Goal: Task Accomplishment & Management: Manage account settings

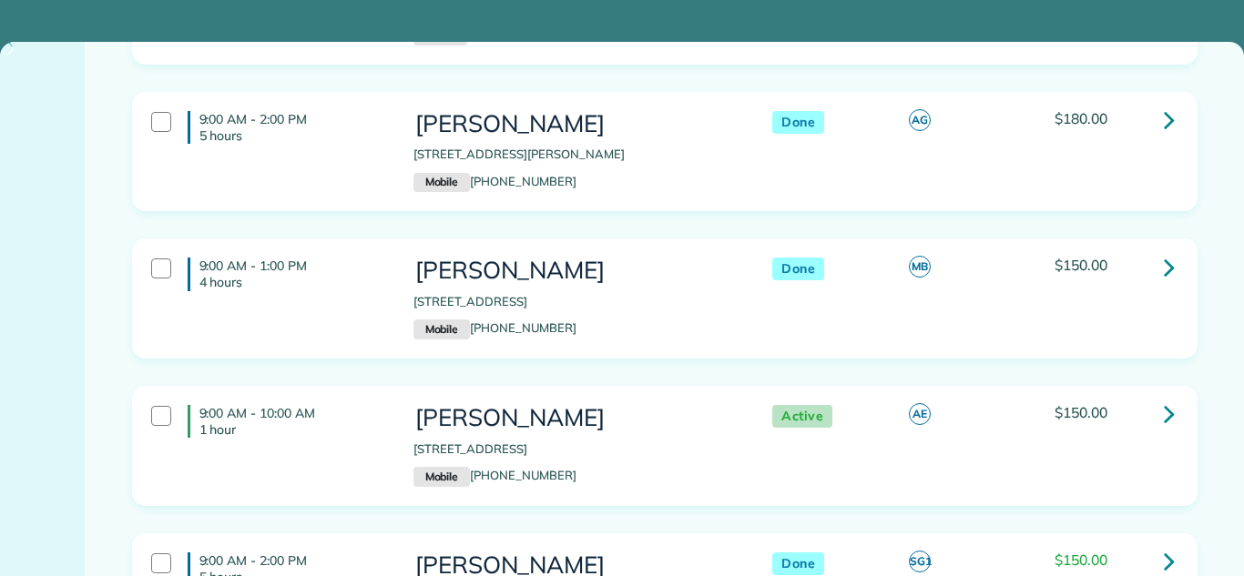
scroll to position [904, 0]
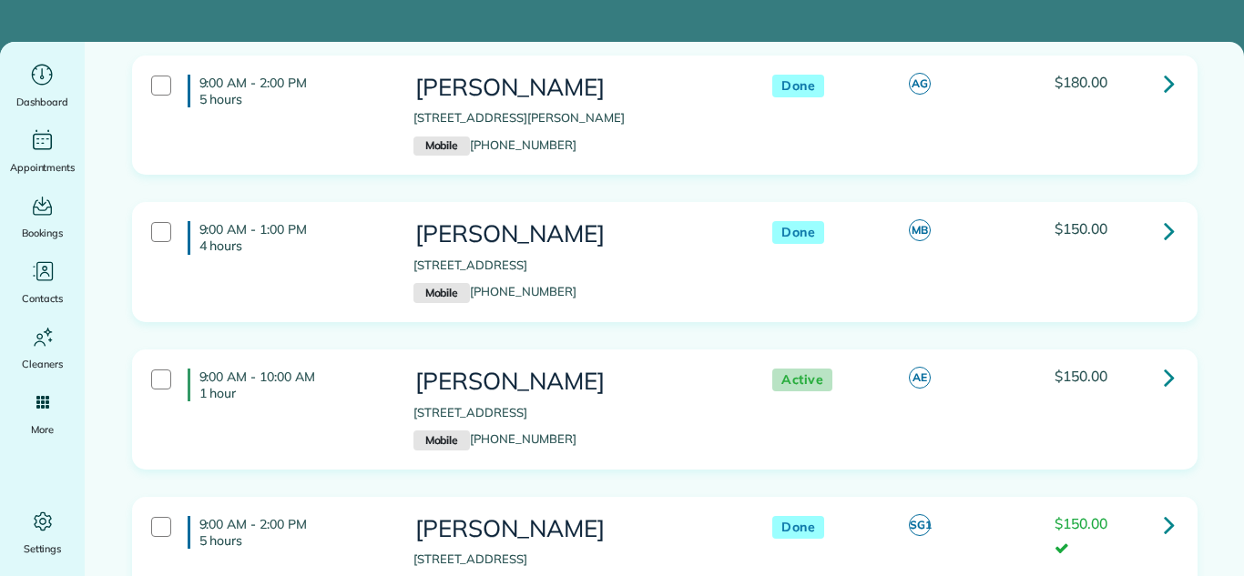
click at [1184, 380] on link at bounding box center [1169, 378] width 36 height 36
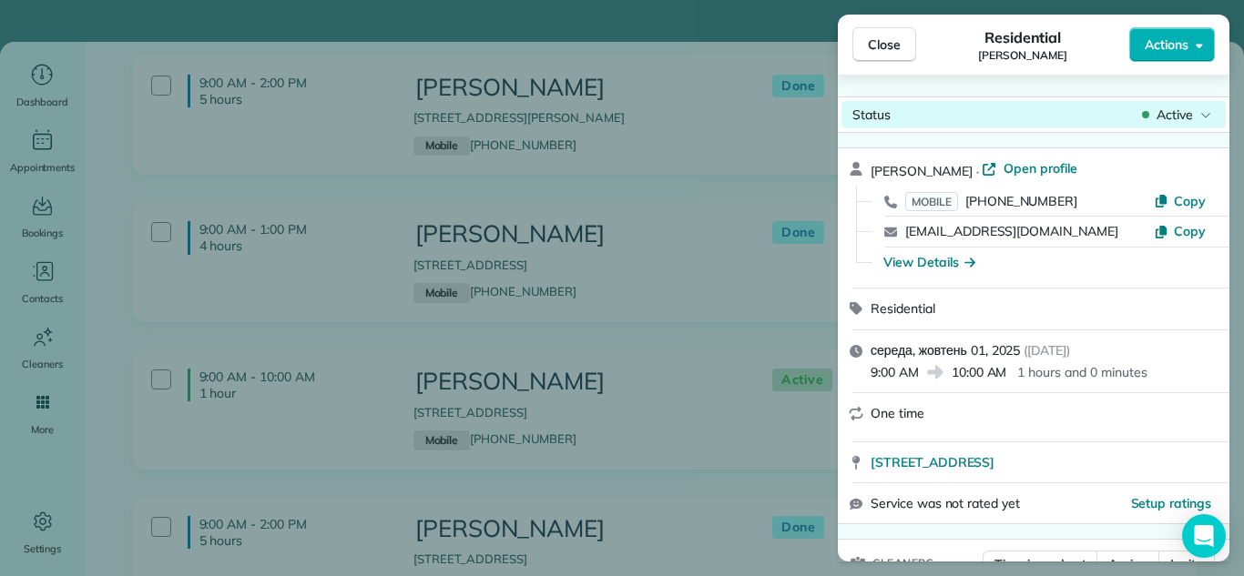
click at [1142, 106] on icon at bounding box center [1145, 115] width 7 height 18
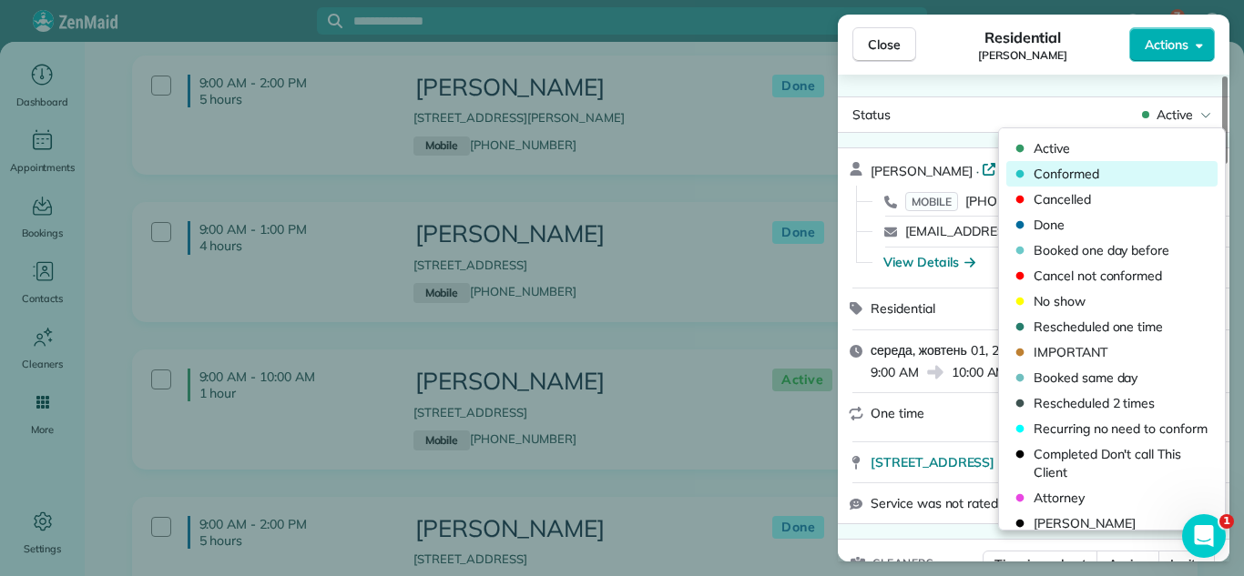
click at [1129, 168] on span "Conformed" at bounding box center [1123, 174] width 180 height 18
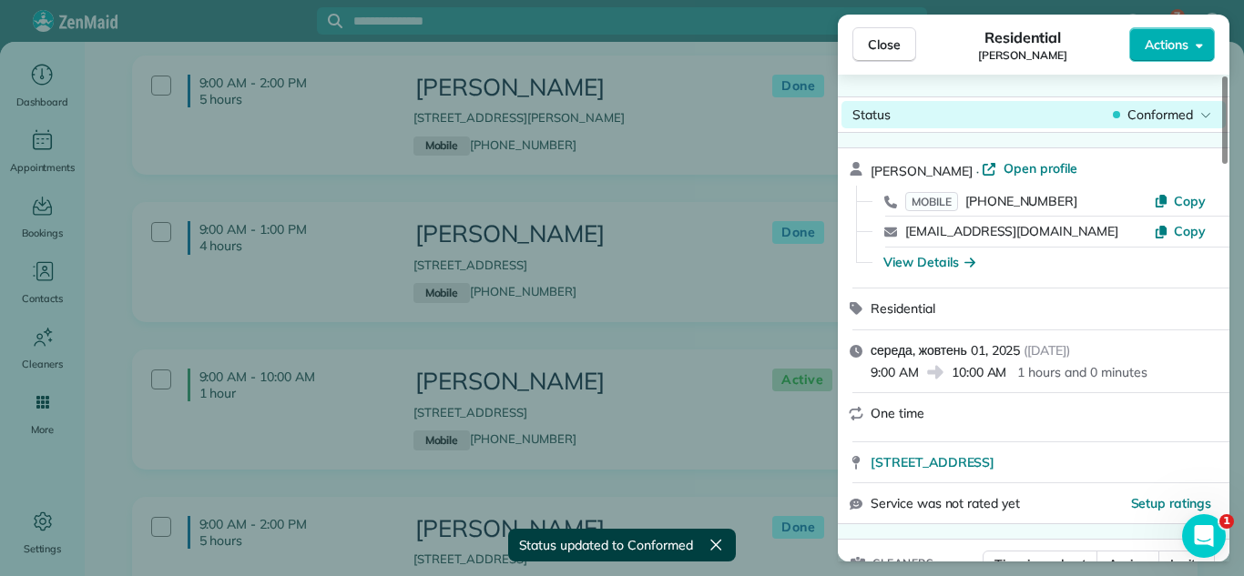
click at [1156, 114] on span "Conformed" at bounding box center [1160, 115] width 66 height 18
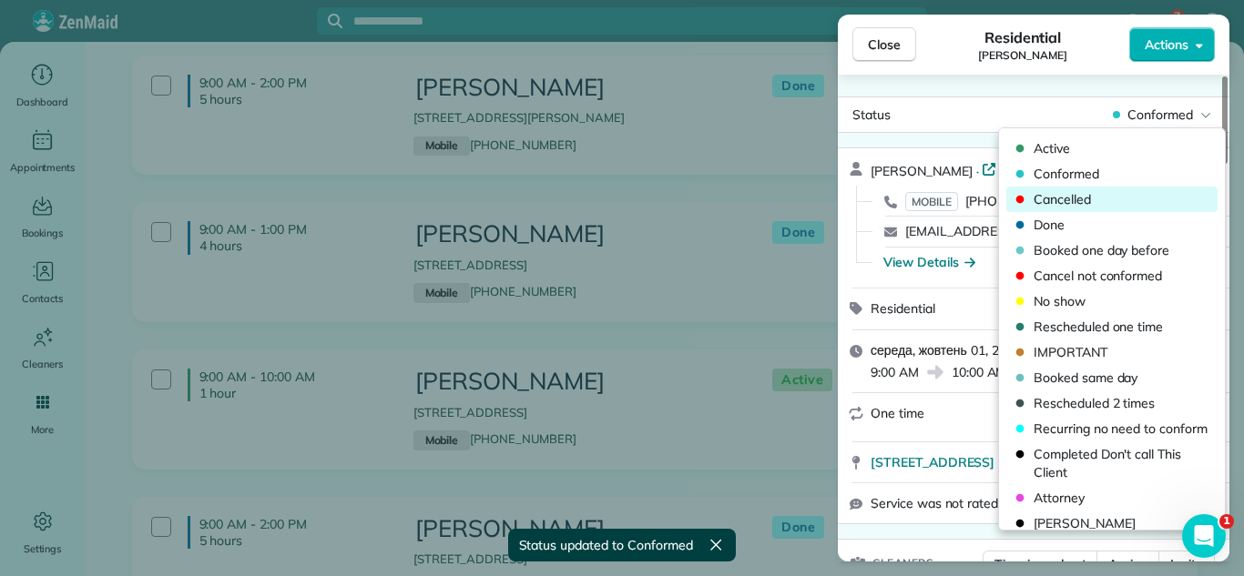
click at [1105, 199] on span "Cancelled" at bounding box center [1123, 199] width 180 height 18
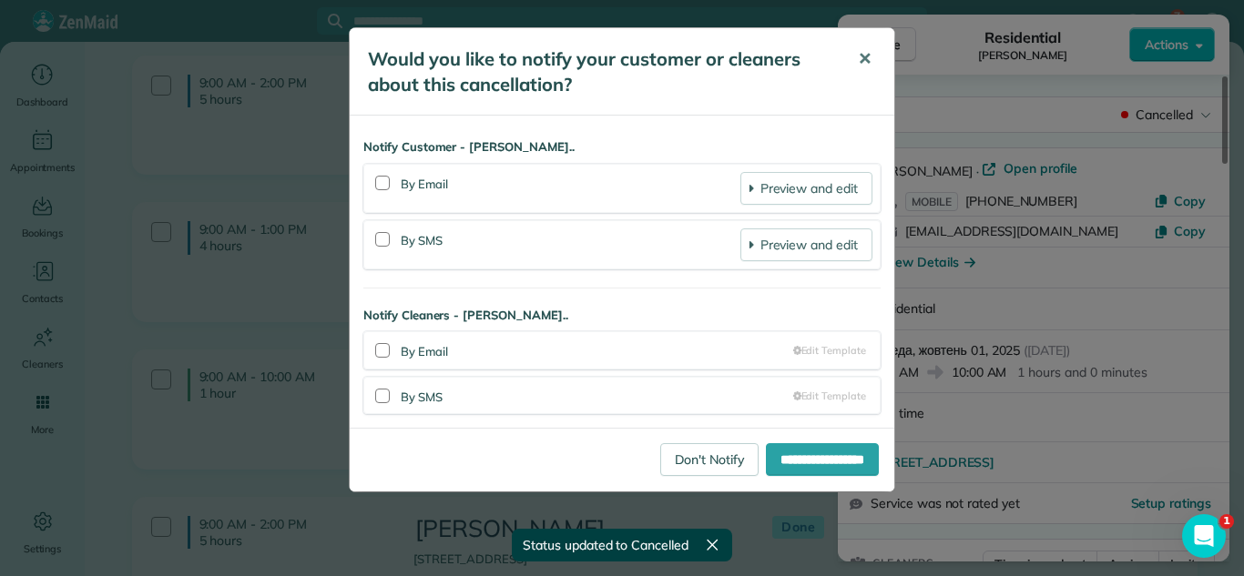
click at [867, 63] on span "✕" at bounding box center [865, 58] width 14 height 21
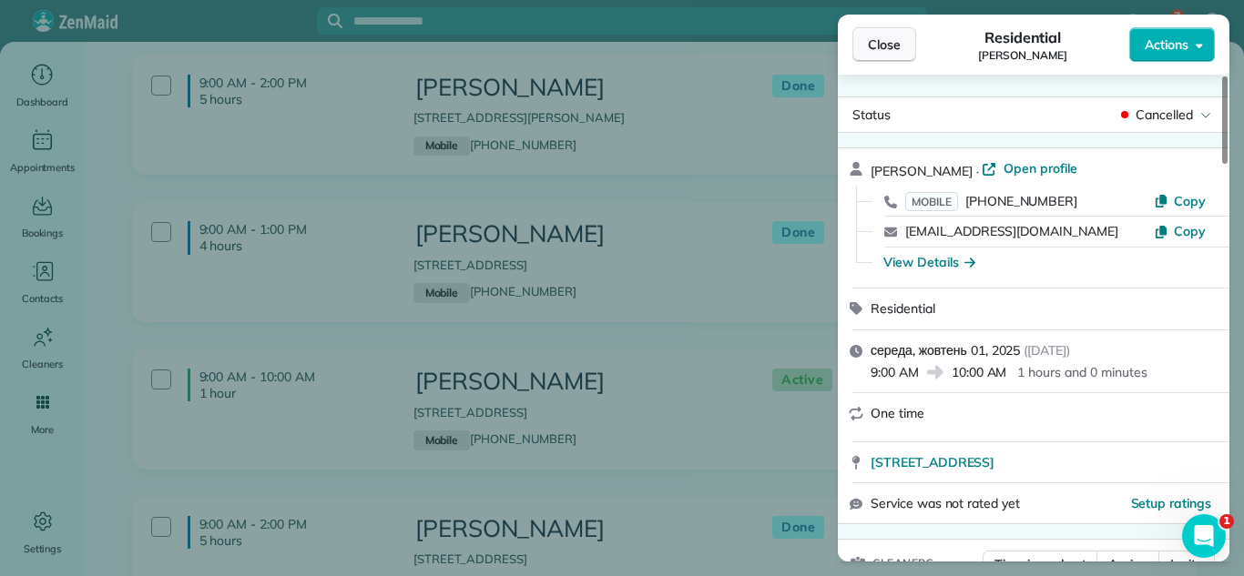
click at [881, 27] on button "Close" at bounding box center [884, 44] width 64 height 35
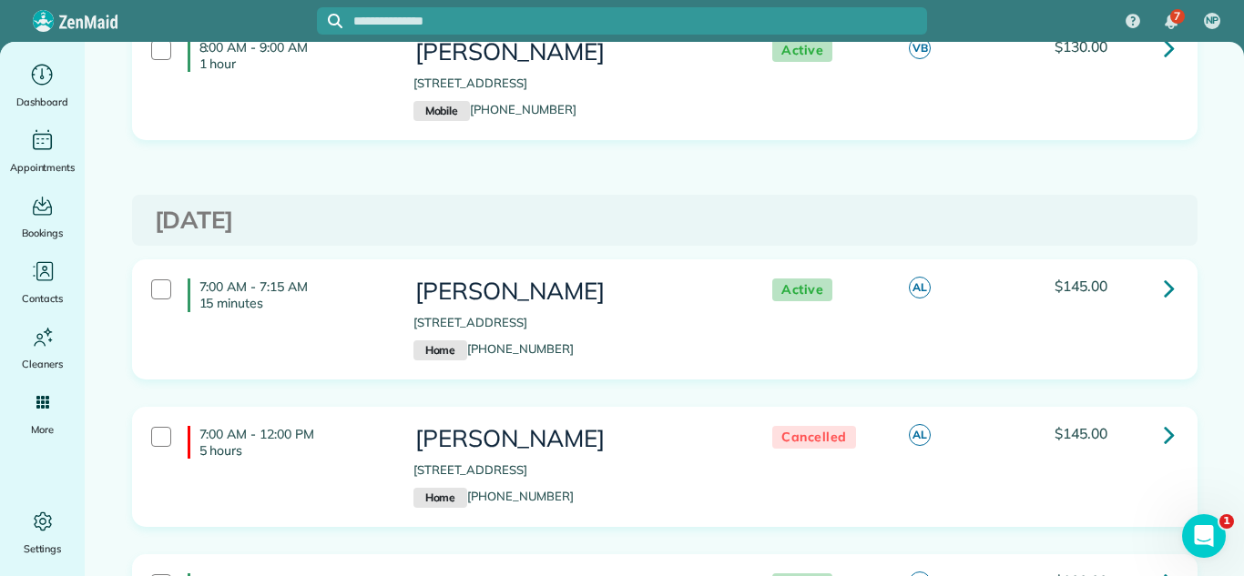
scroll to position [5249, 0]
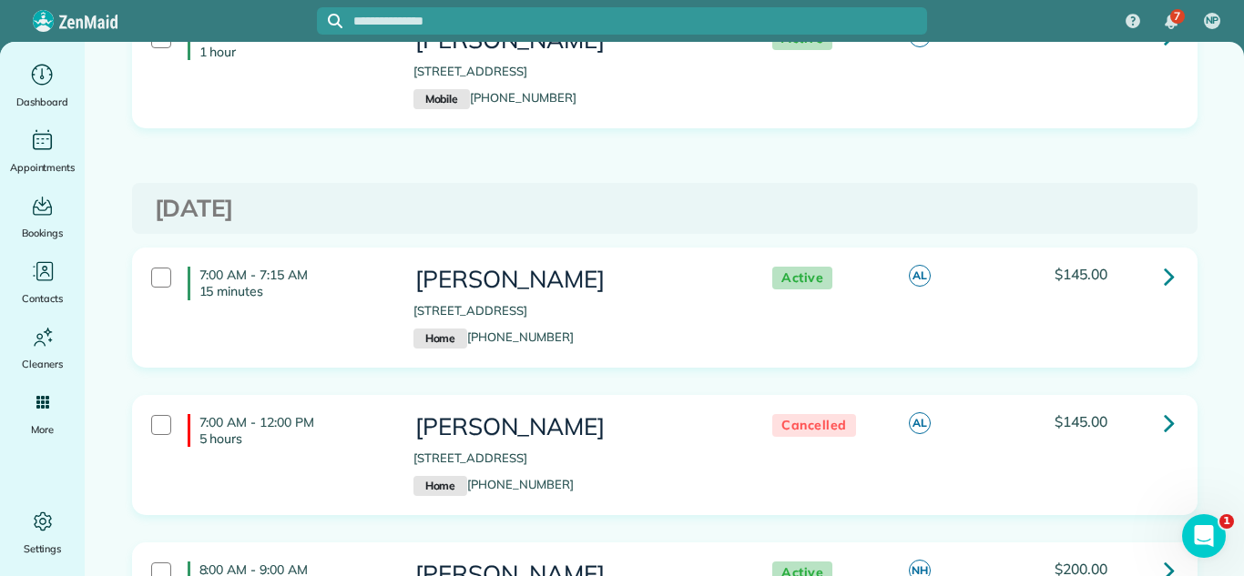
click at [772, 359] on div "7:00 AM - 7:15 AM 15 minutes Carol Bunch 1000 North Lake Shore Drive Chicago IL…" at bounding box center [664, 322] width 1093 height 148
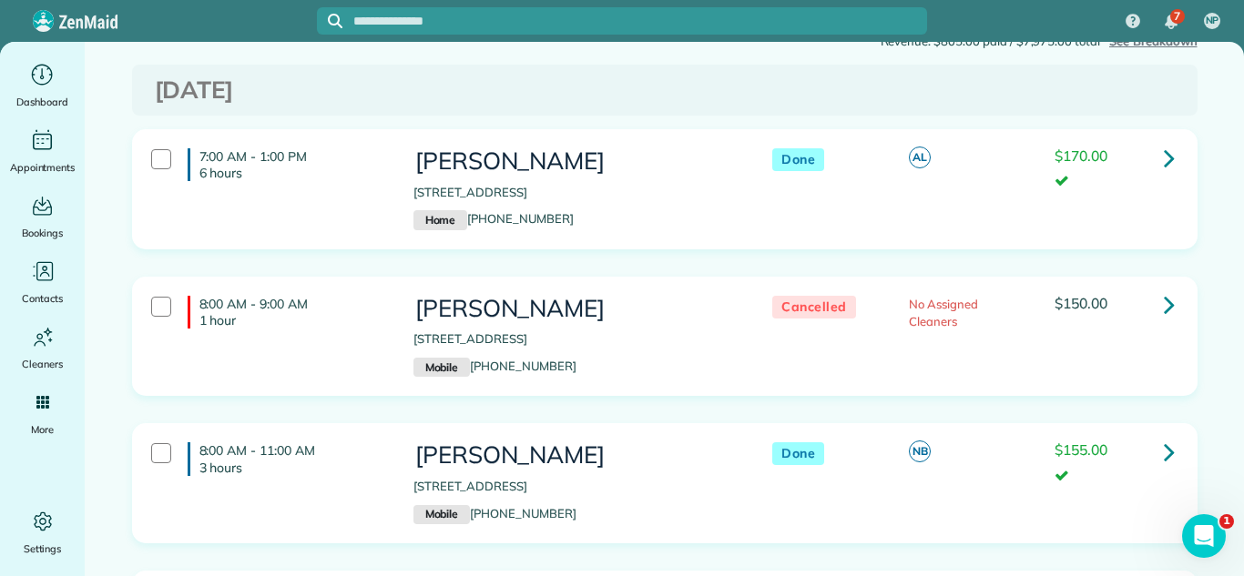
scroll to position [0, 0]
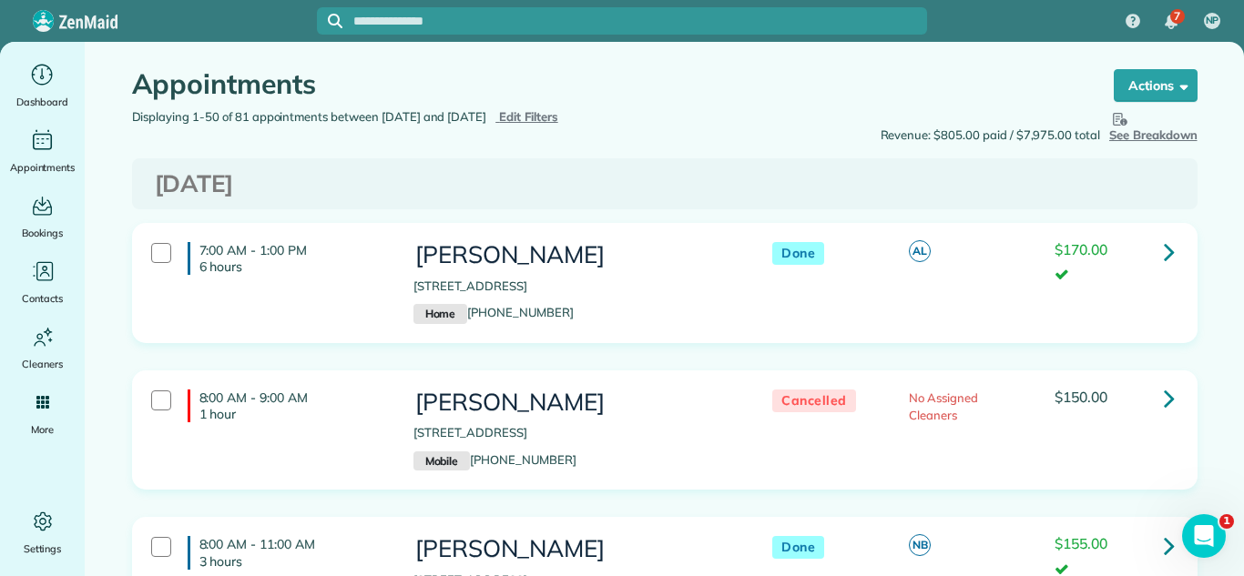
click at [558, 110] on span "Edit Filters" at bounding box center [528, 116] width 59 height 15
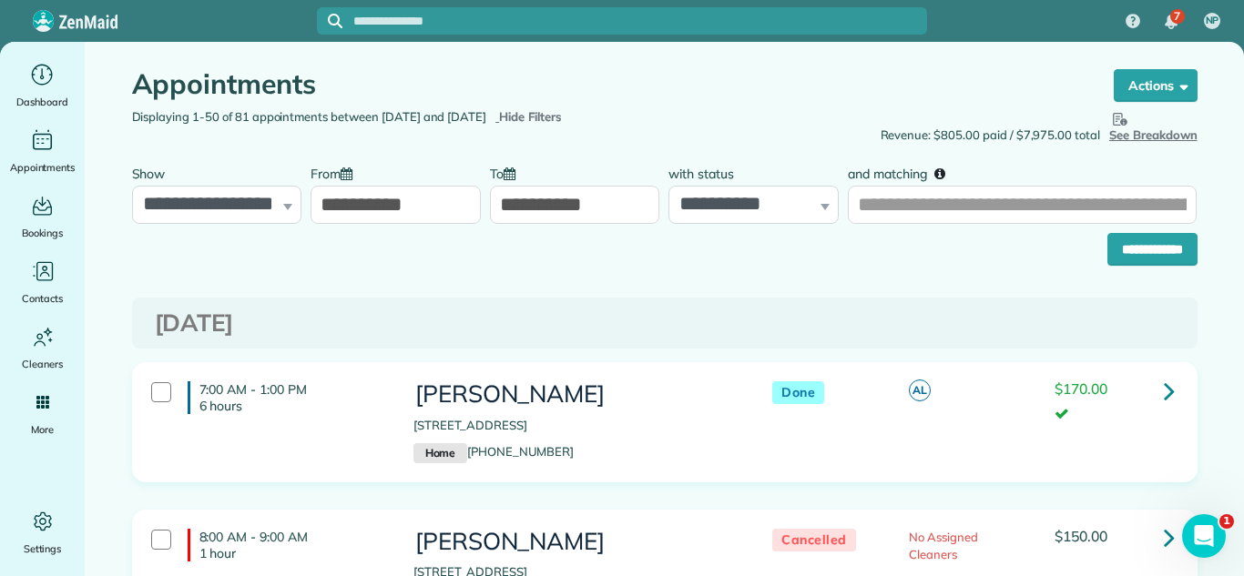
click at [328, 191] on input "**********" at bounding box center [396, 205] width 170 height 38
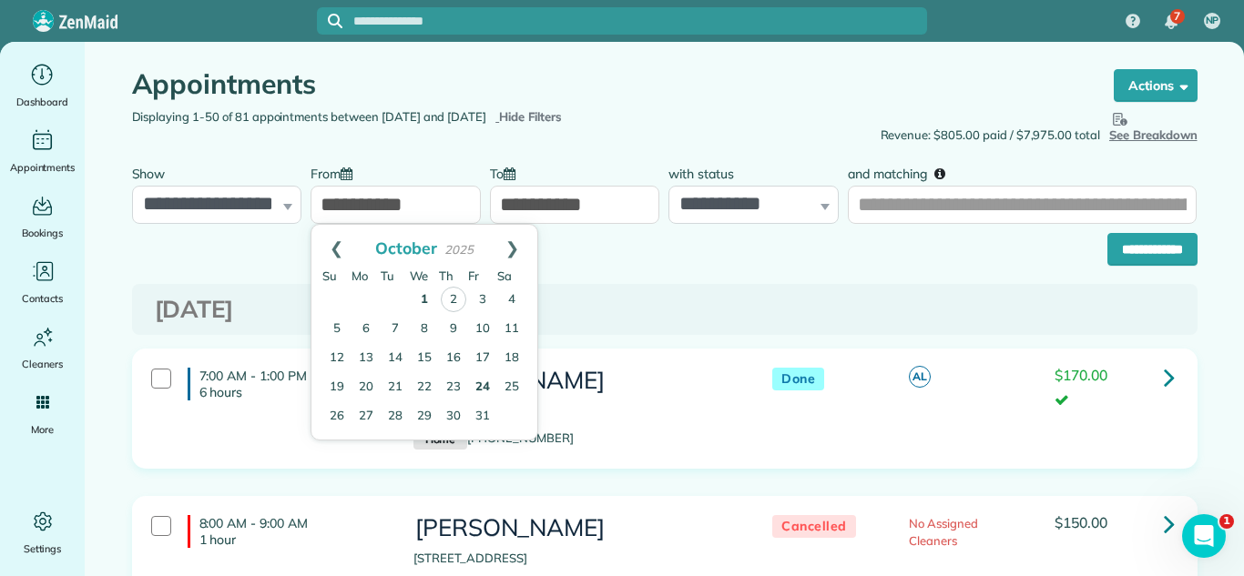
click at [477, 385] on link "24" at bounding box center [482, 387] width 29 height 29
type input "**********"
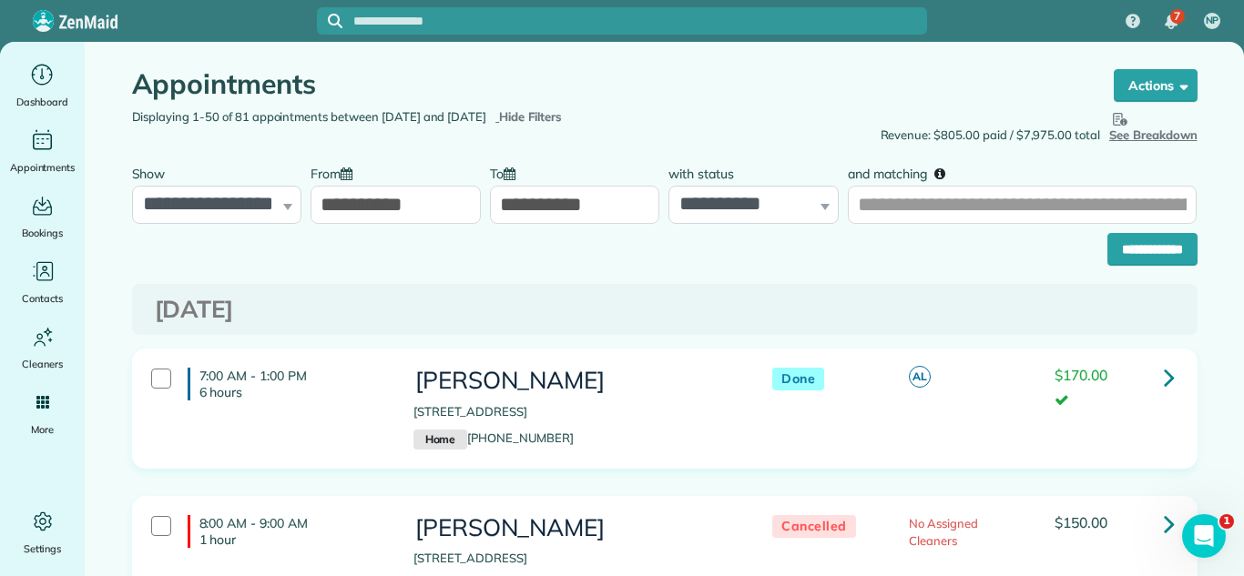
click at [616, 197] on input "**********" at bounding box center [575, 205] width 170 height 38
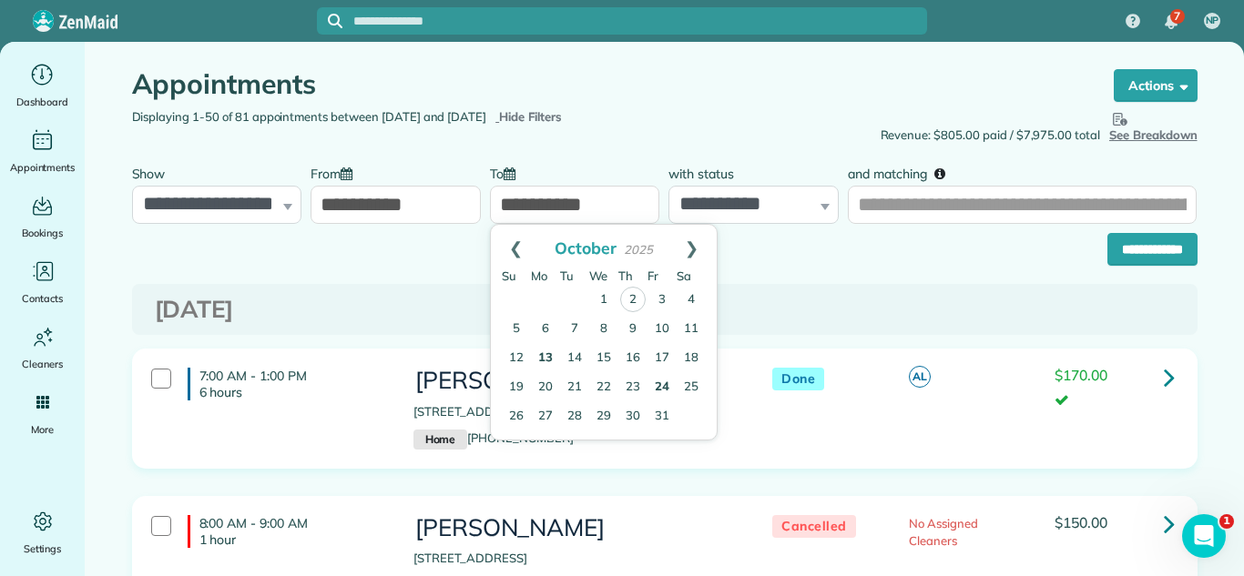
click at [667, 389] on link "24" at bounding box center [661, 387] width 29 height 29
type input "**********"
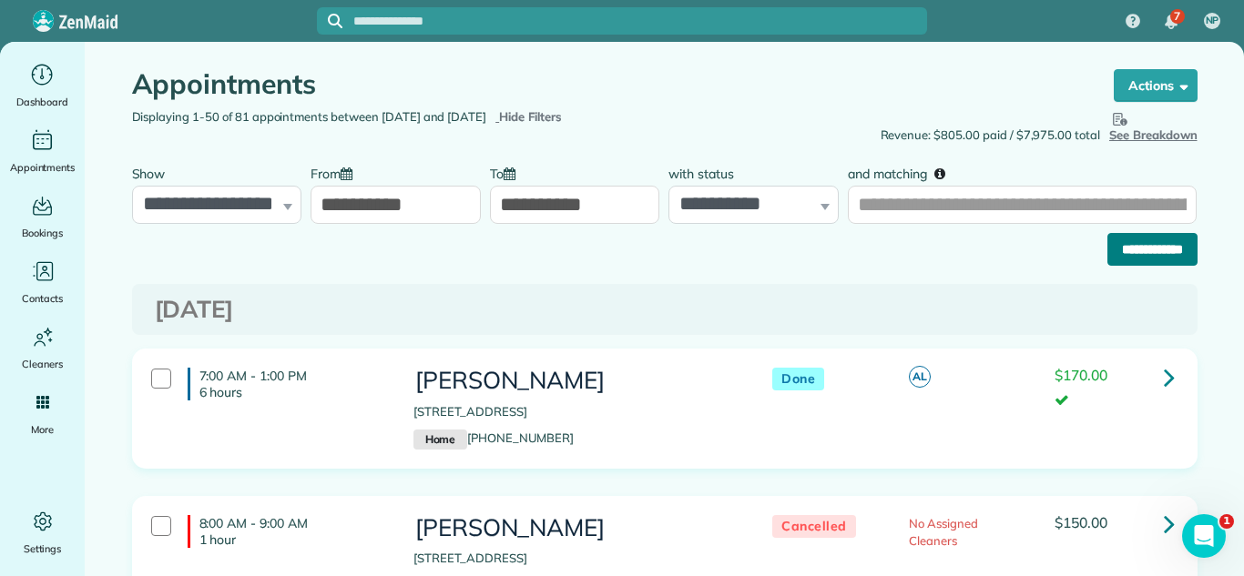
click at [1156, 256] on input "**********" at bounding box center [1152, 249] width 90 height 33
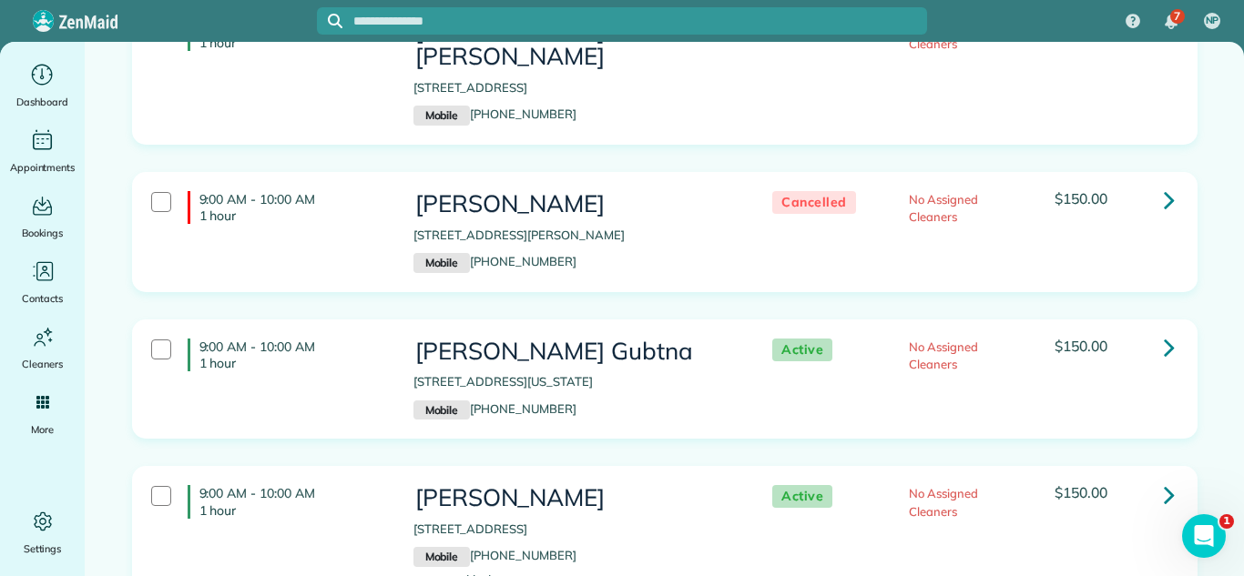
scroll to position [1388, 0]
click at [1164, 331] on icon at bounding box center [1169, 347] width 11 height 32
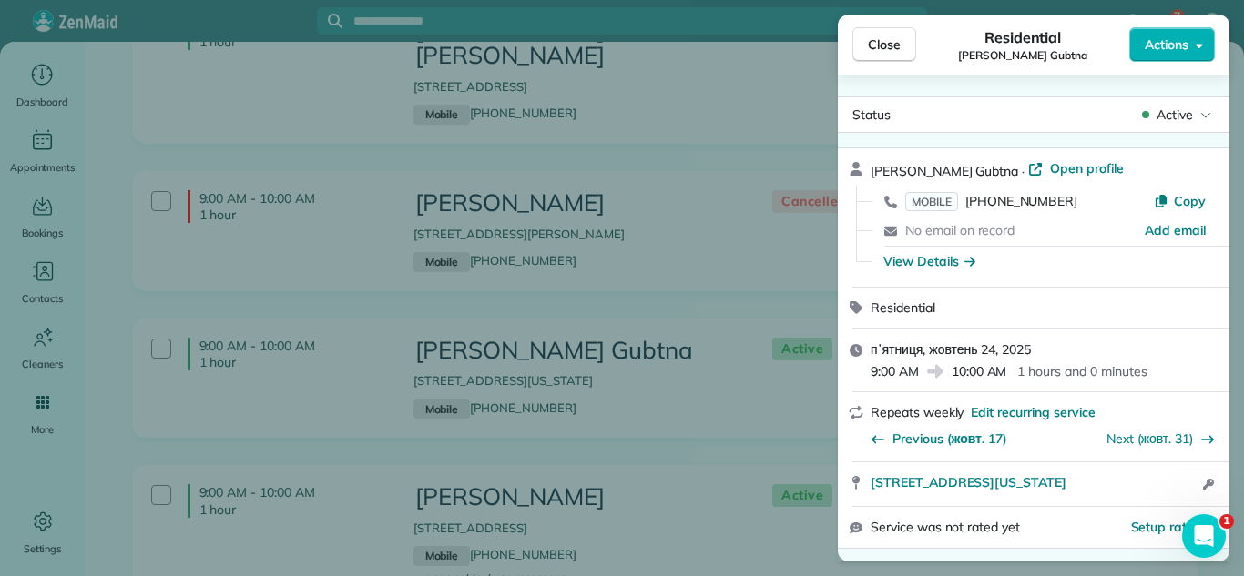
click at [1174, 114] on span "Active" at bounding box center [1174, 115] width 36 height 18
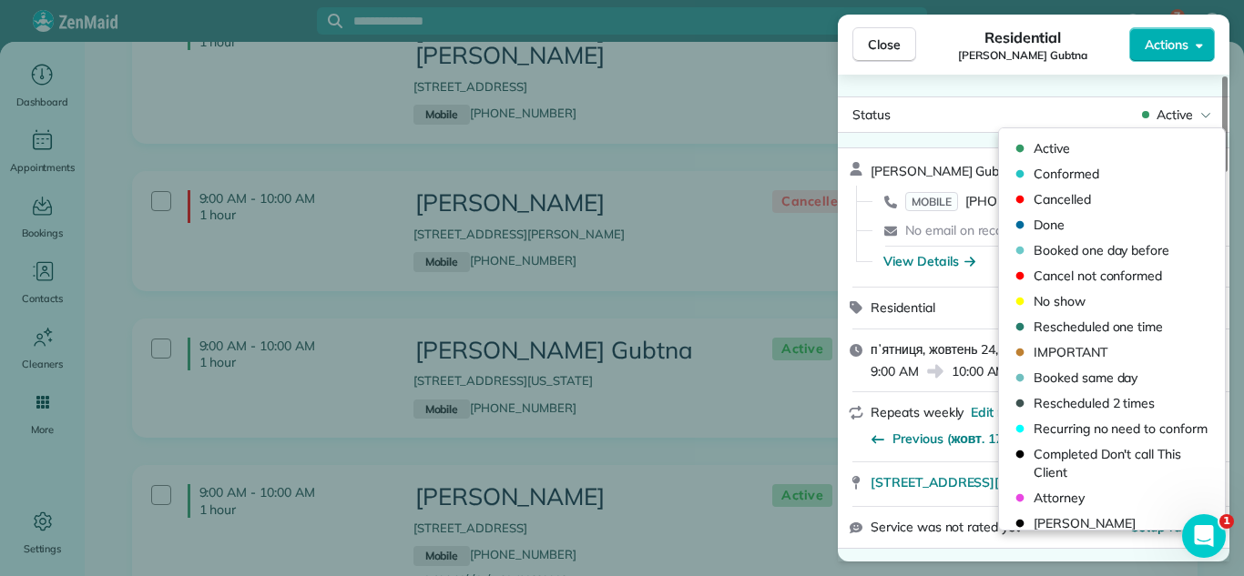
click at [1090, 191] on span "Cancelled" at bounding box center [1123, 199] width 180 height 18
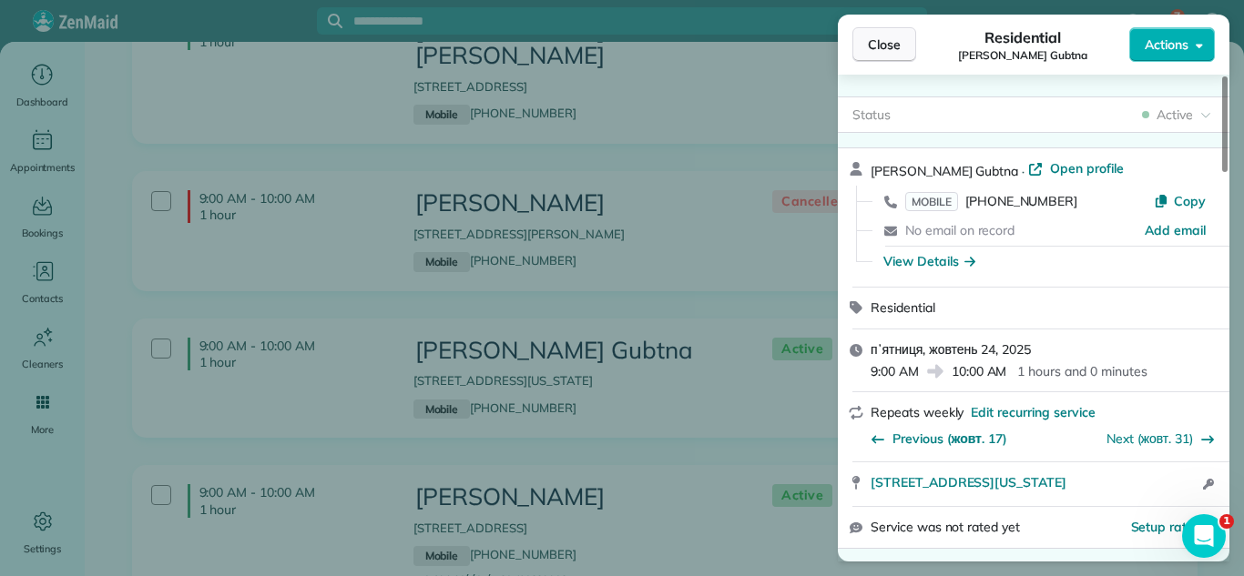
click at [895, 37] on span "Close" at bounding box center [884, 45] width 33 height 18
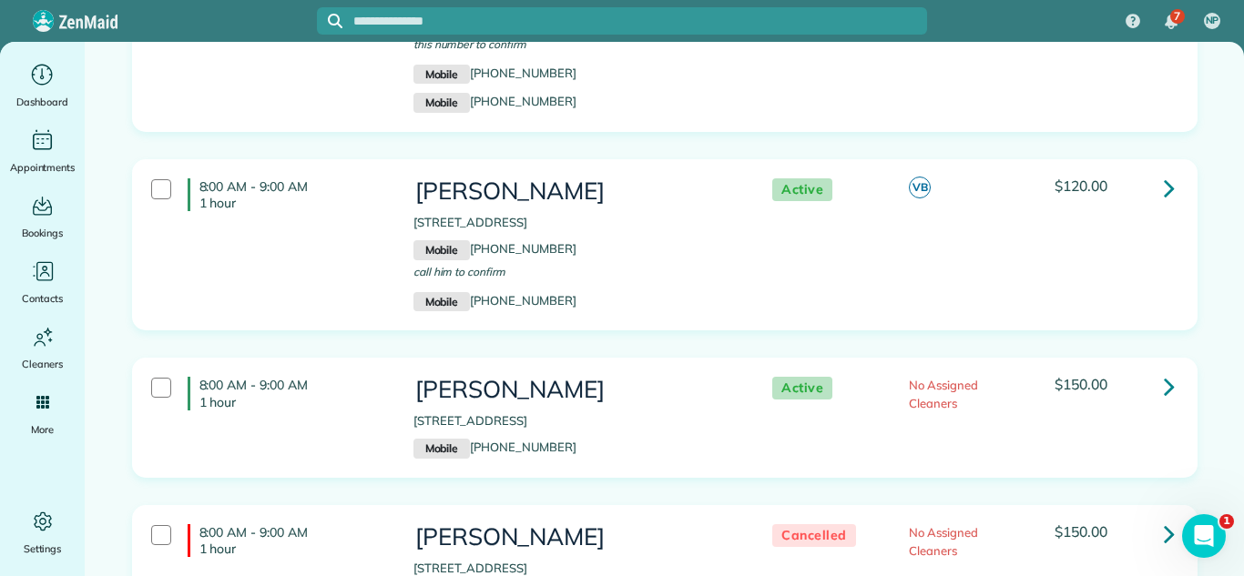
scroll to position [715, 0]
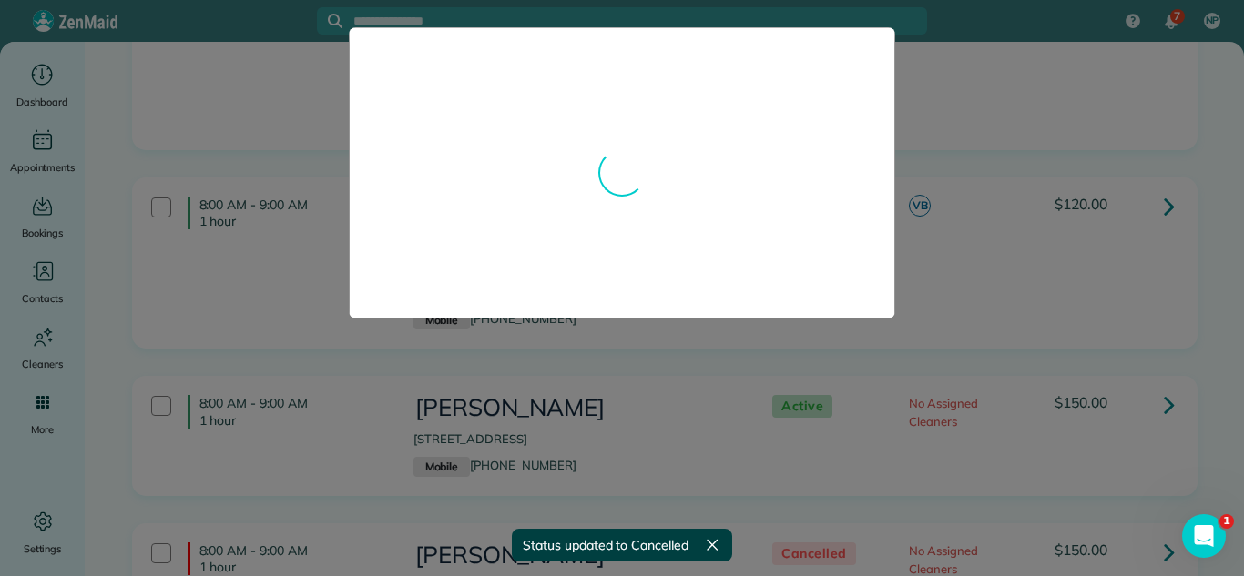
click at [1161, 210] on div at bounding box center [622, 288] width 1244 height 576
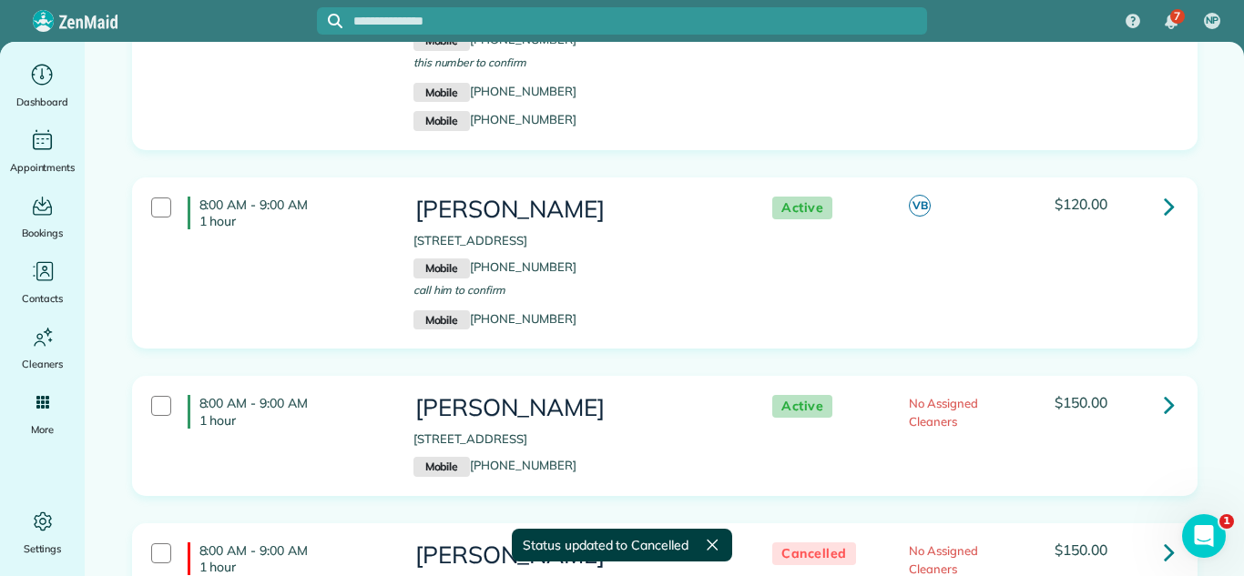
click at [1161, 210] on link at bounding box center [1169, 206] width 36 height 36
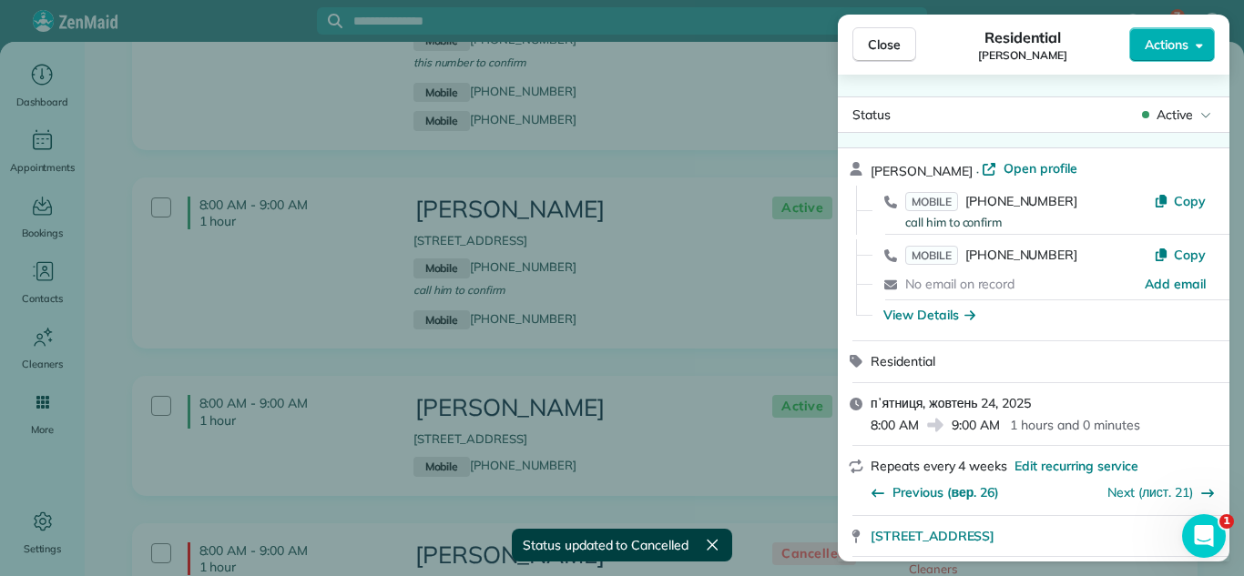
click at [1163, 110] on span "Active" at bounding box center [1174, 115] width 36 height 18
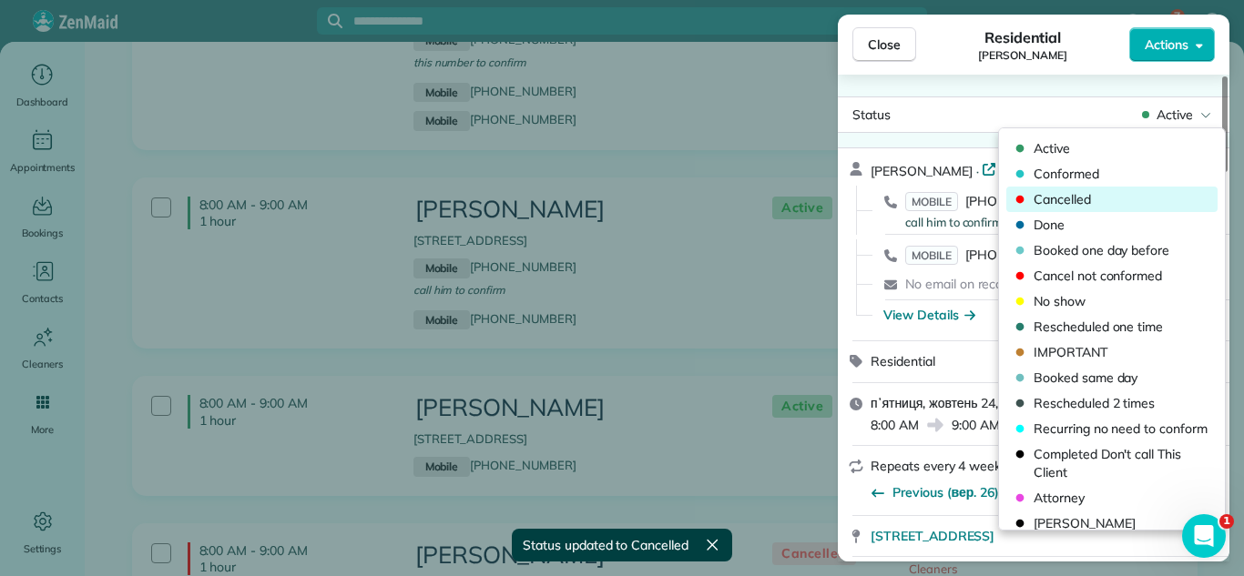
click at [1124, 207] on span "Cancelled" at bounding box center [1123, 199] width 180 height 18
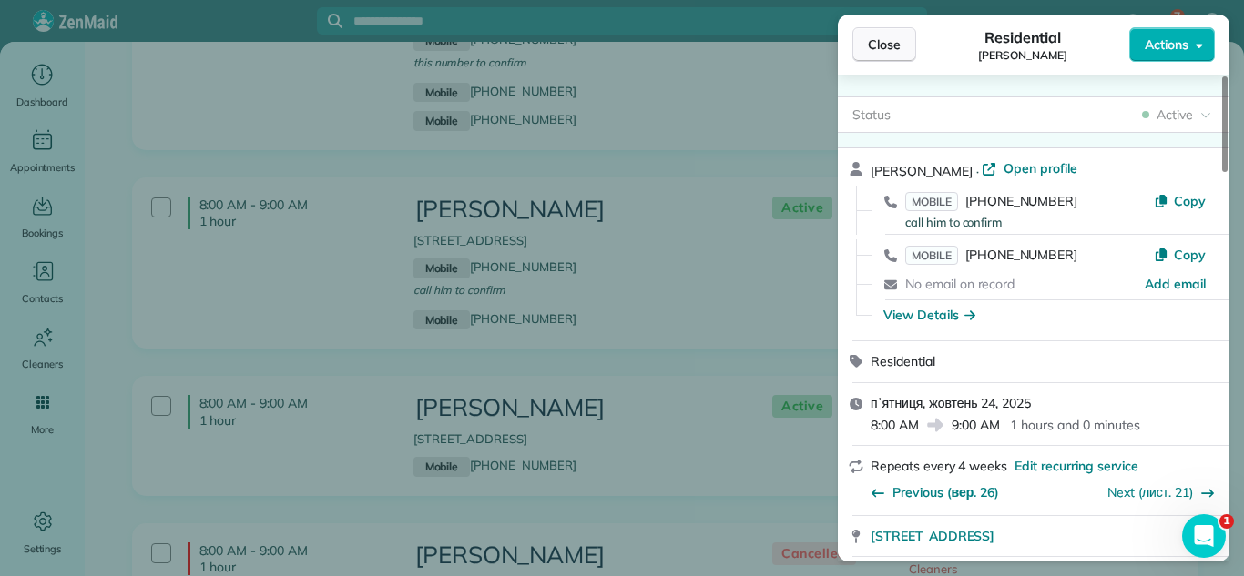
click at [876, 46] on span "Close" at bounding box center [884, 45] width 33 height 18
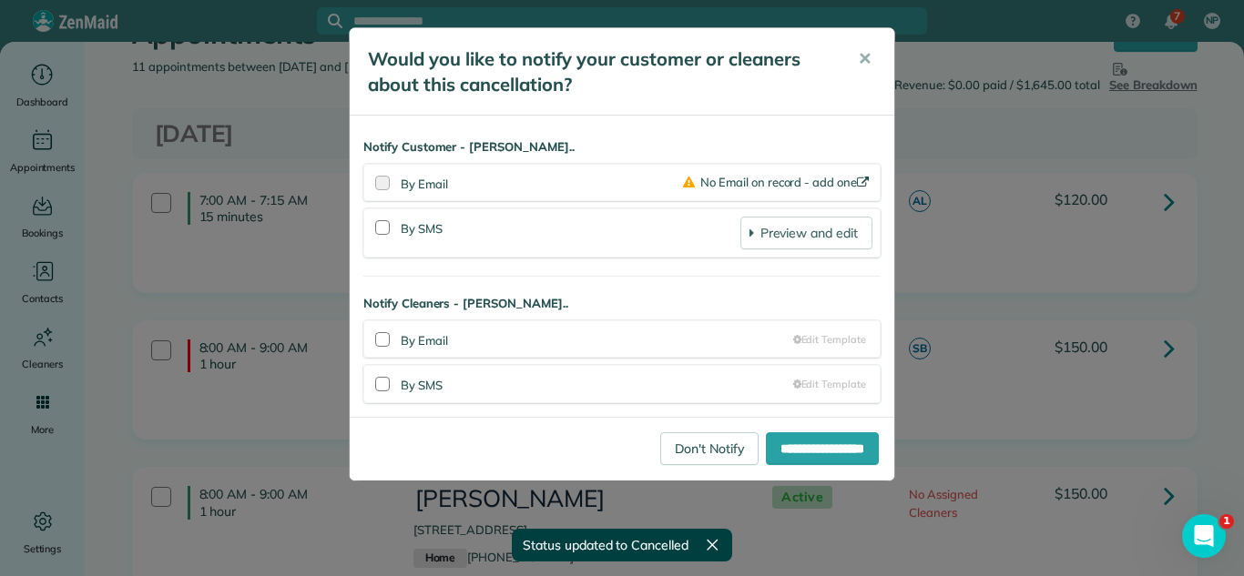
scroll to position [44, 0]
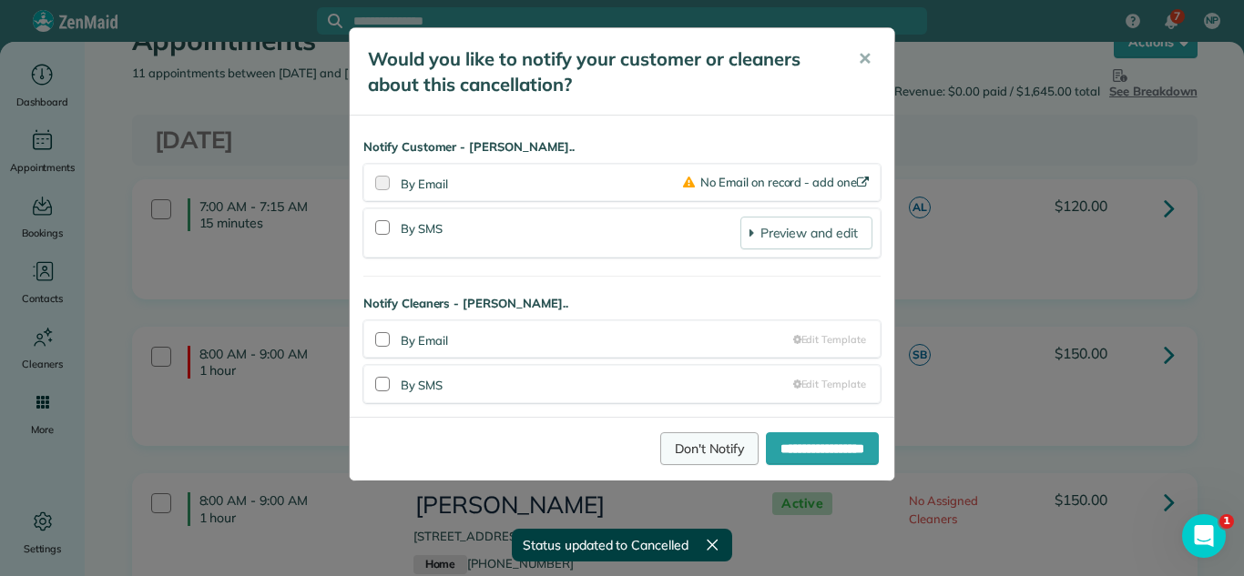
click at [697, 441] on link "Don't Notify" at bounding box center [709, 449] width 98 height 33
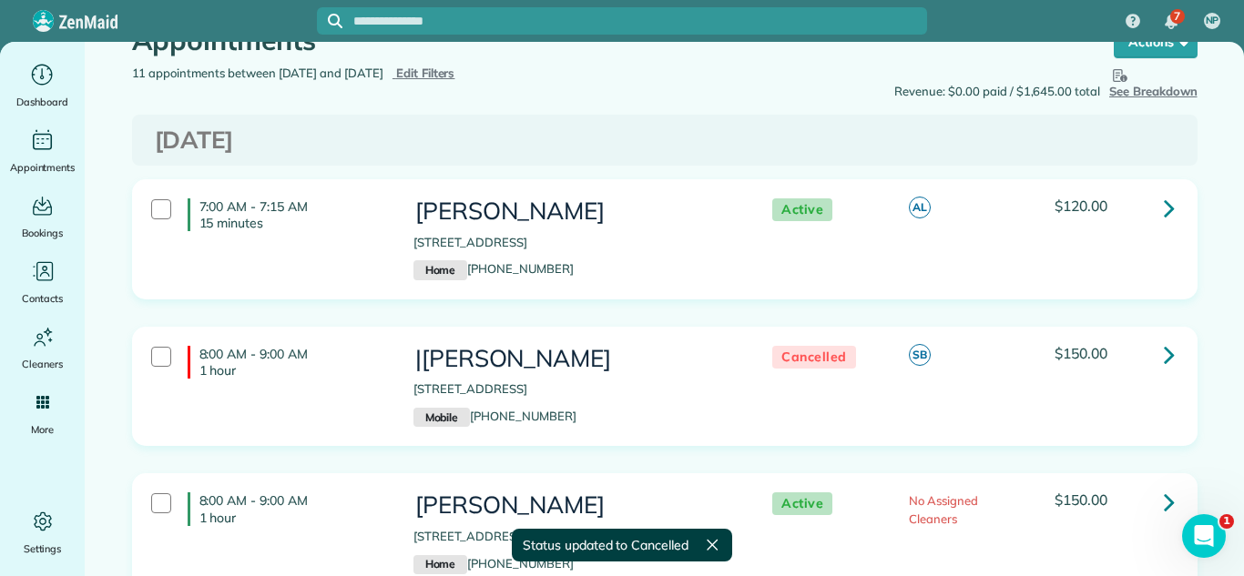
click at [1167, 489] on icon at bounding box center [1169, 502] width 11 height 32
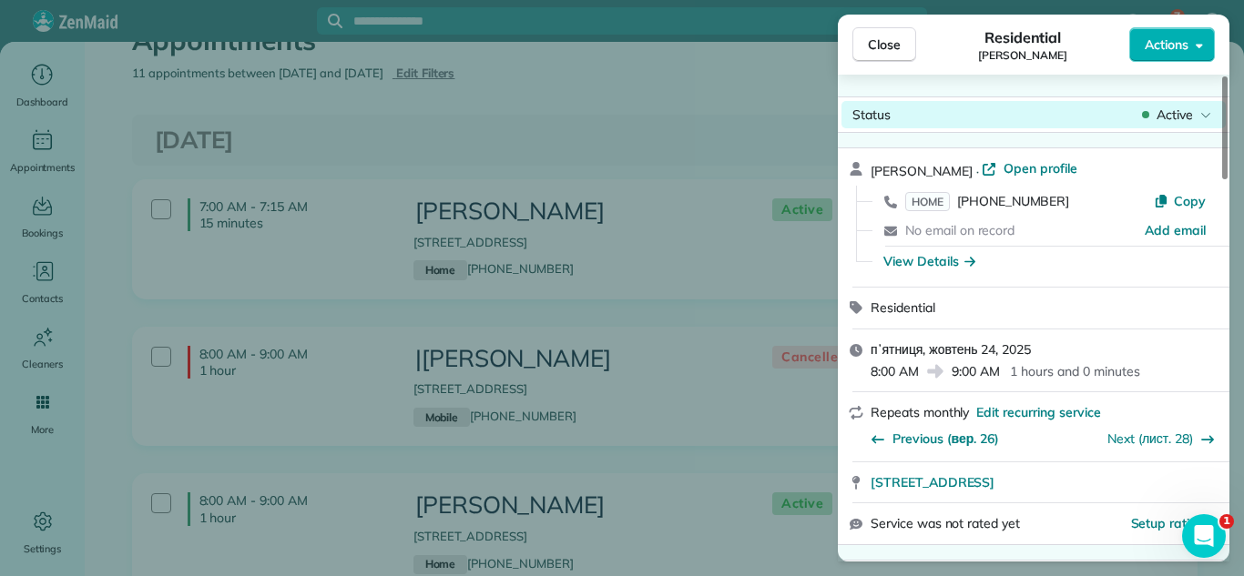
click at [1158, 123] on span "Active" at bounding box center [1174, 115] width 36 height 18
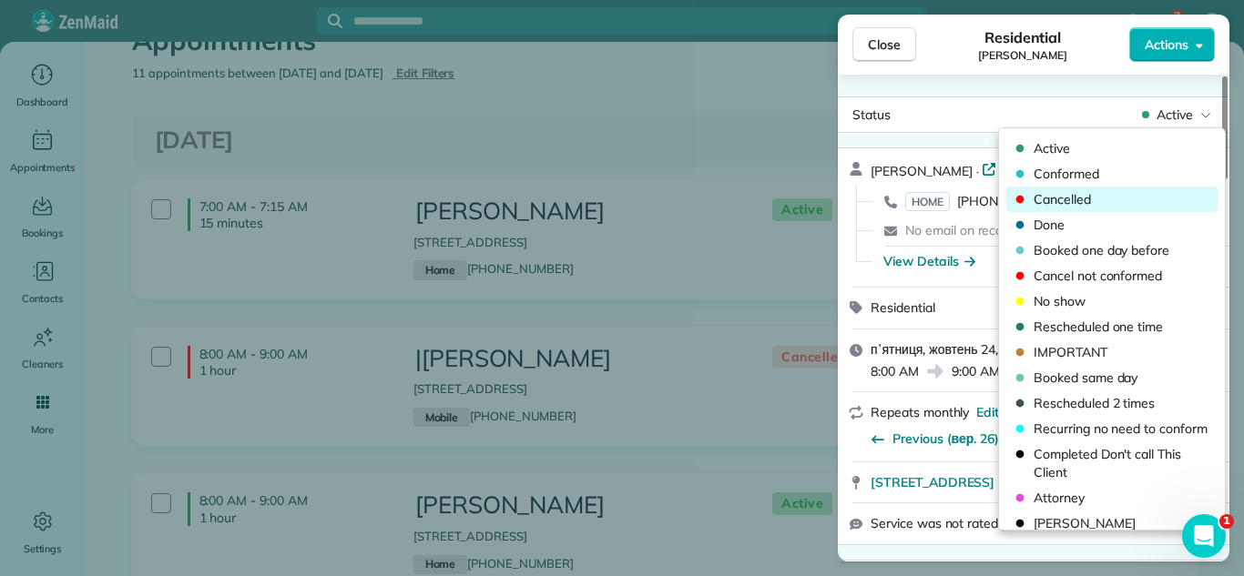
click at [1125, 187] on div "Cancelled" at bounding box center [1111, 199] width 211 height 25
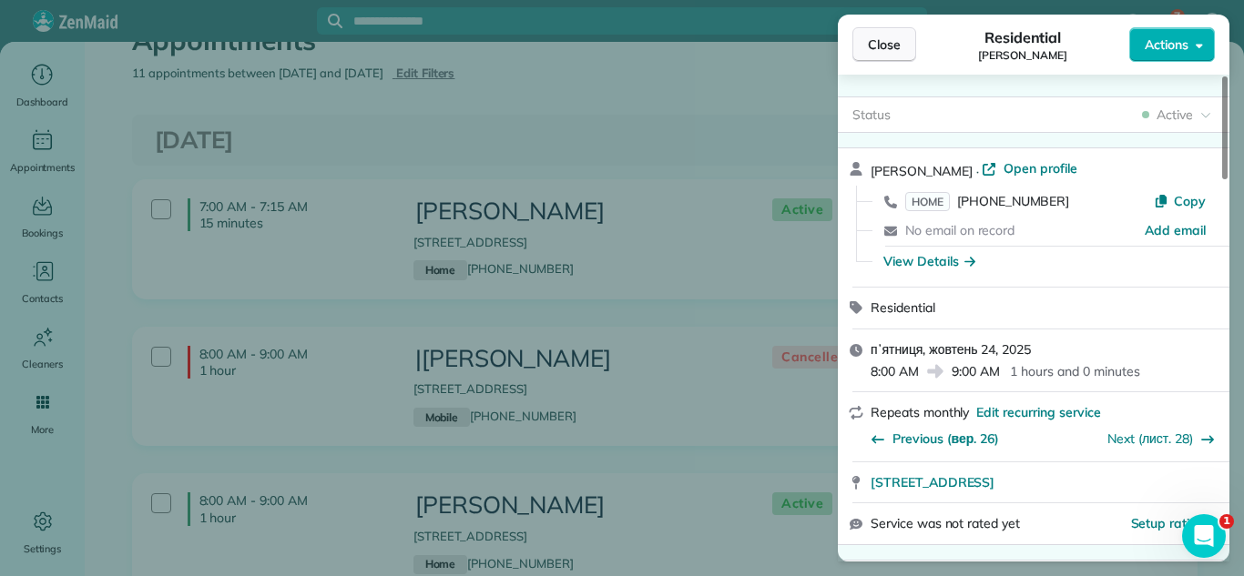
click at [894, 36] on span "Close" at bounding box center [884, 45] width 33 height 18
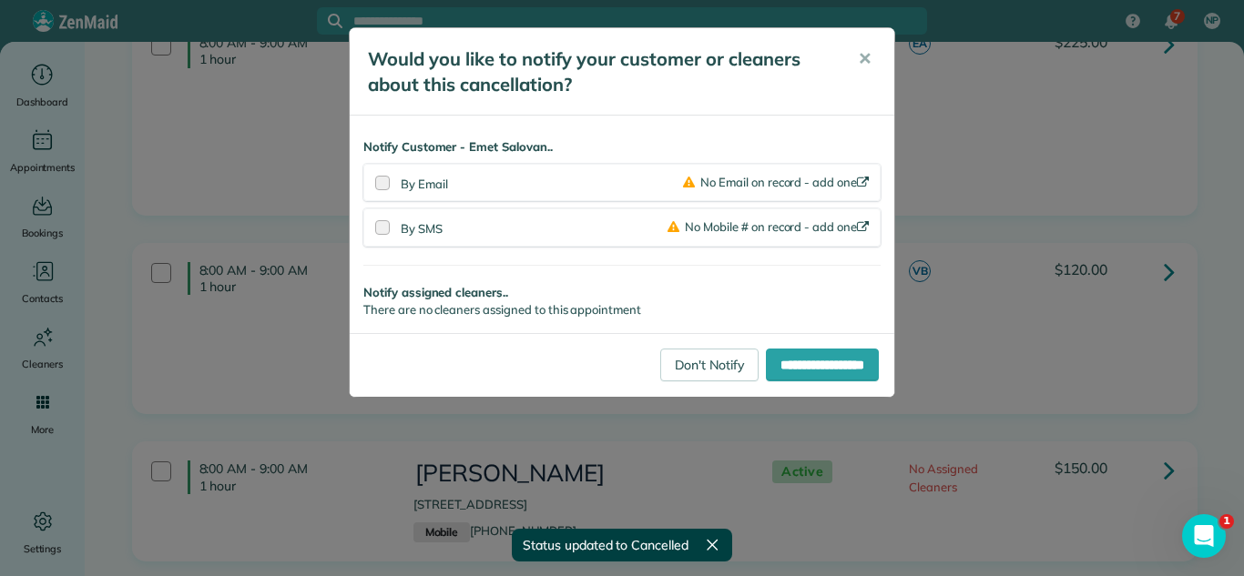
scroll to position [657, 0]
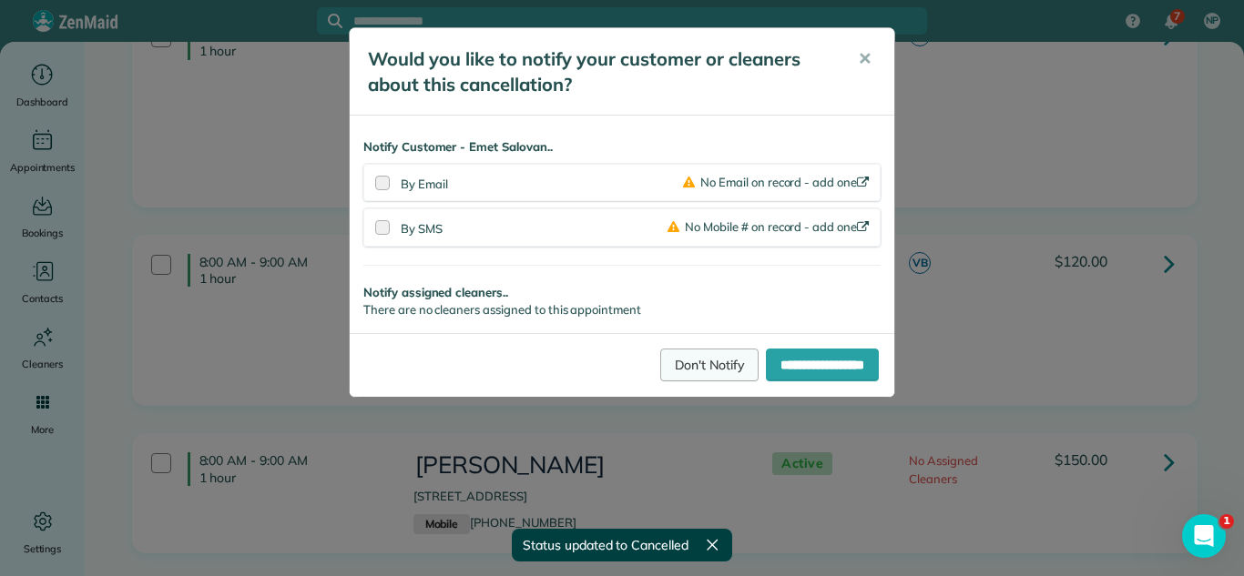
click at [712, 374] on link "Don't Notify" at bounding box center [709, 365] width 98 height 33
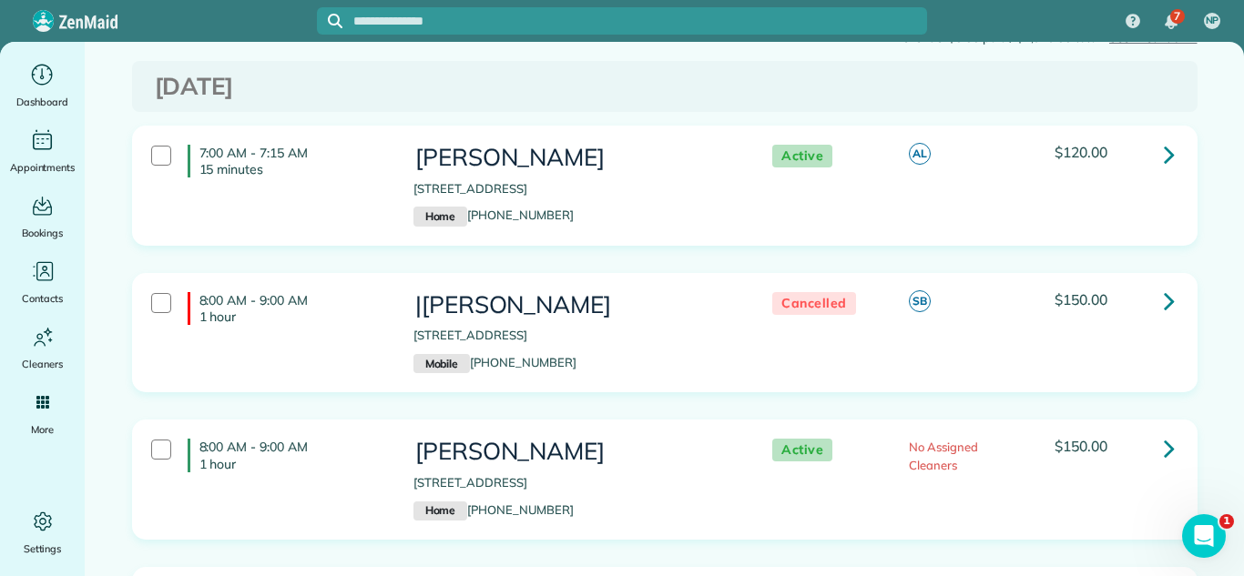
scroll to position [0, 0]
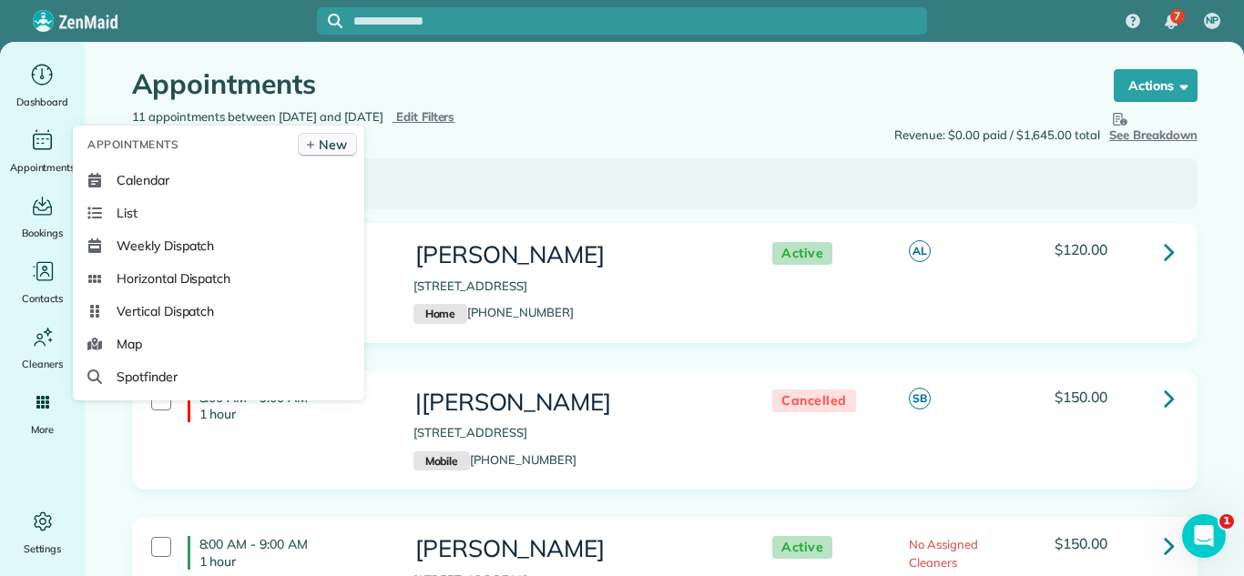
click at [323, 146] on span "New" at bounding box center [333, 145] width 28 height 18
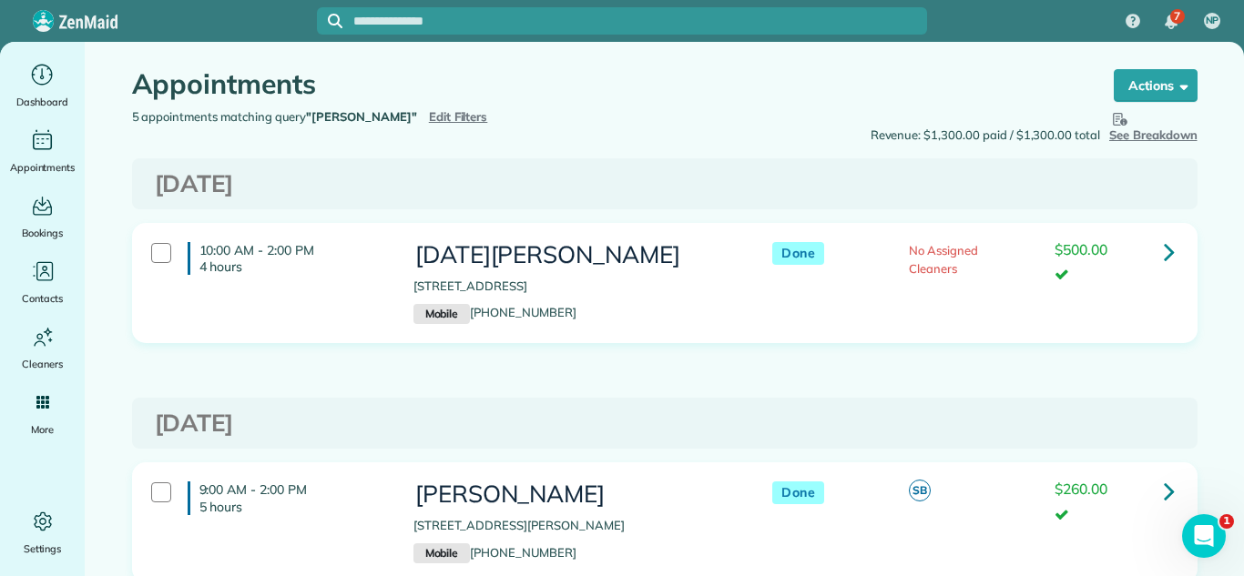
click at [429, 113] on span "Edit Filters" at bounding box center [458, 116] width 59 height 15
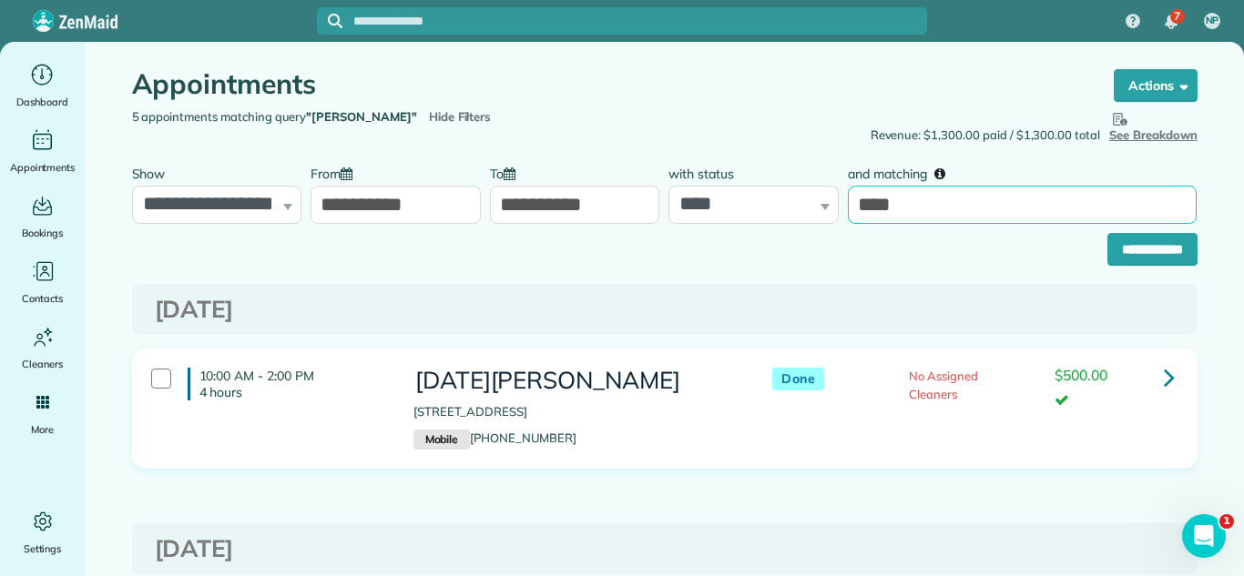
click at [956, 214] on input "****" at bounding box center [1022, 205] width 349 height 38
type input "***"
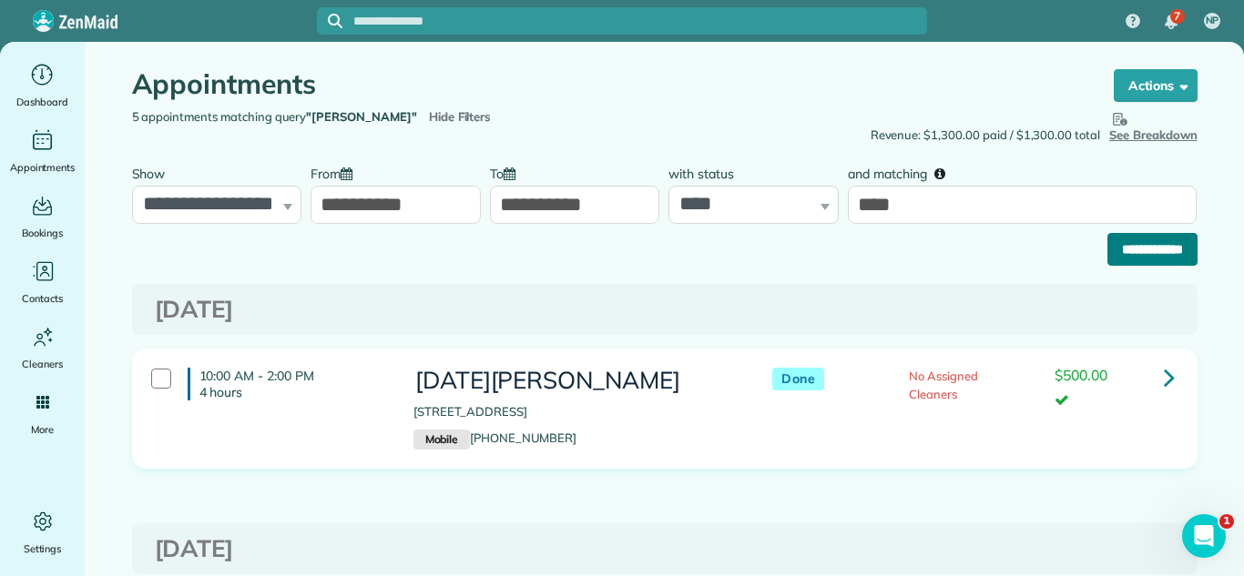
click at [1124, 256] on input "**********" at bounding box center [1152, 249] width 90 height 33
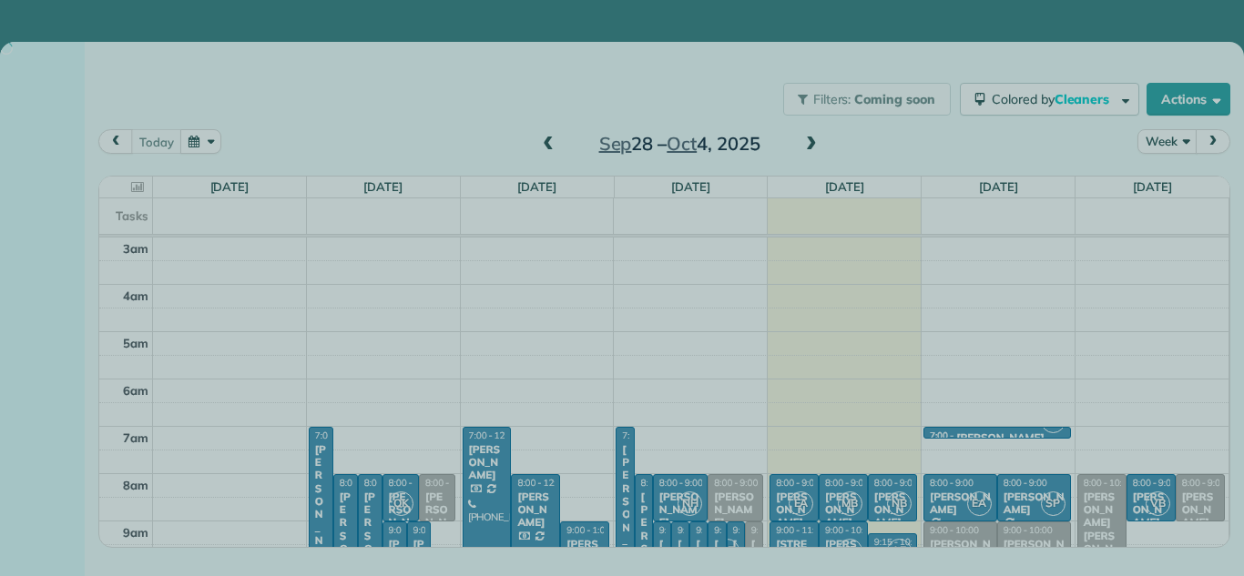
scroll to position [190, 0]
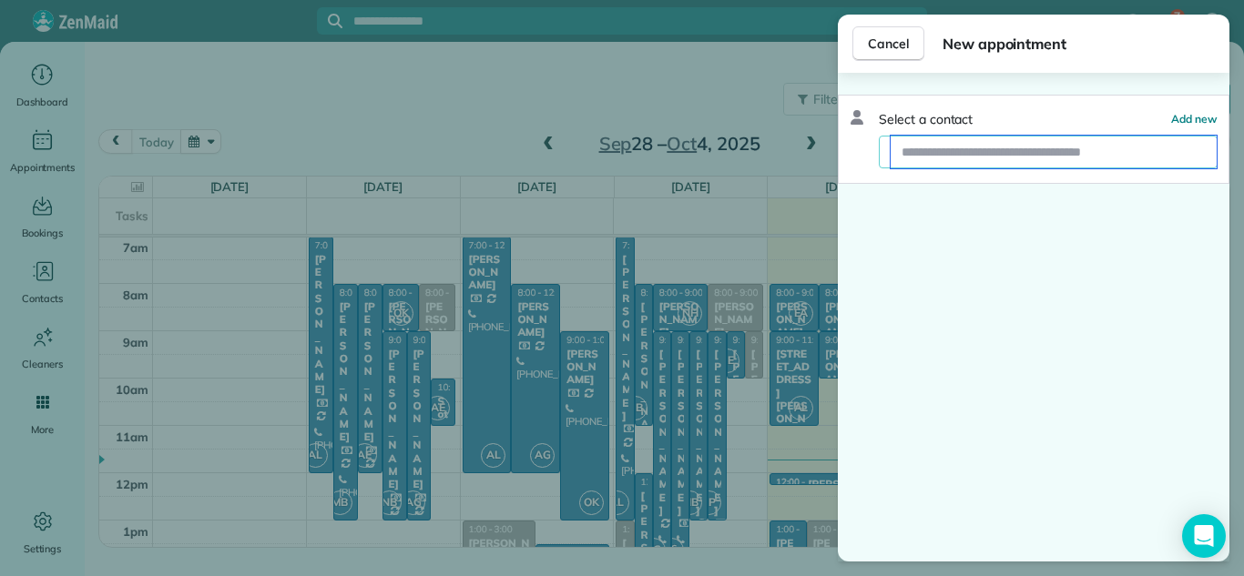
click at [954, 146] on input "text" at bounding box center [1054, 152] width 326 height 33
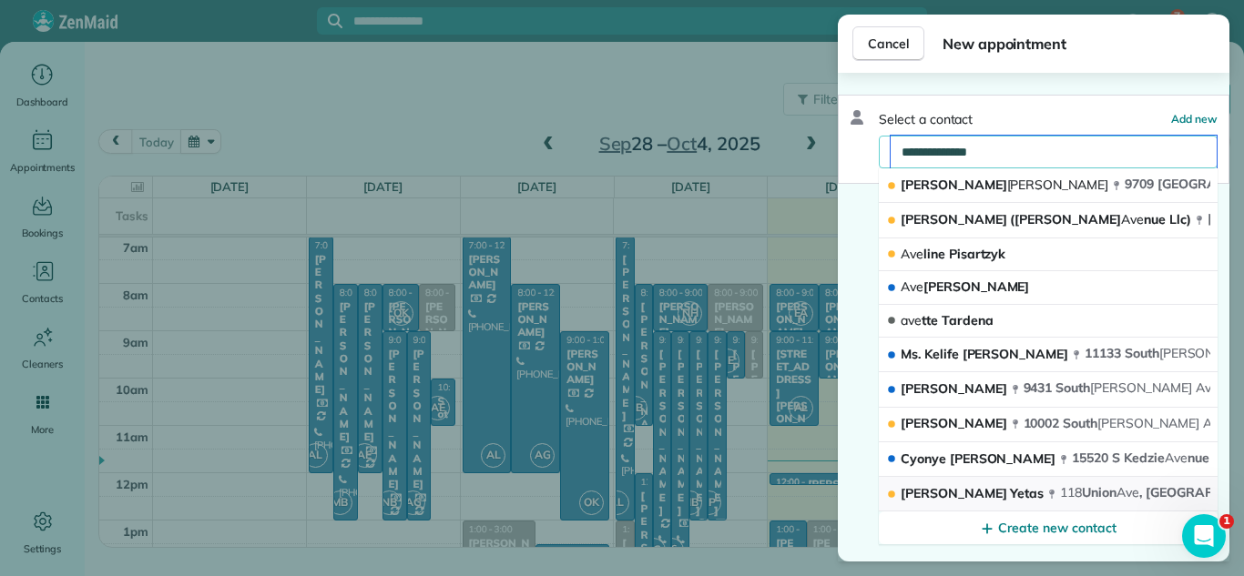
type input "**********"
click at [949, 491] on span "[PERSON_NAME] Yetas" at bounding box center [972, 493] width 143 height 16
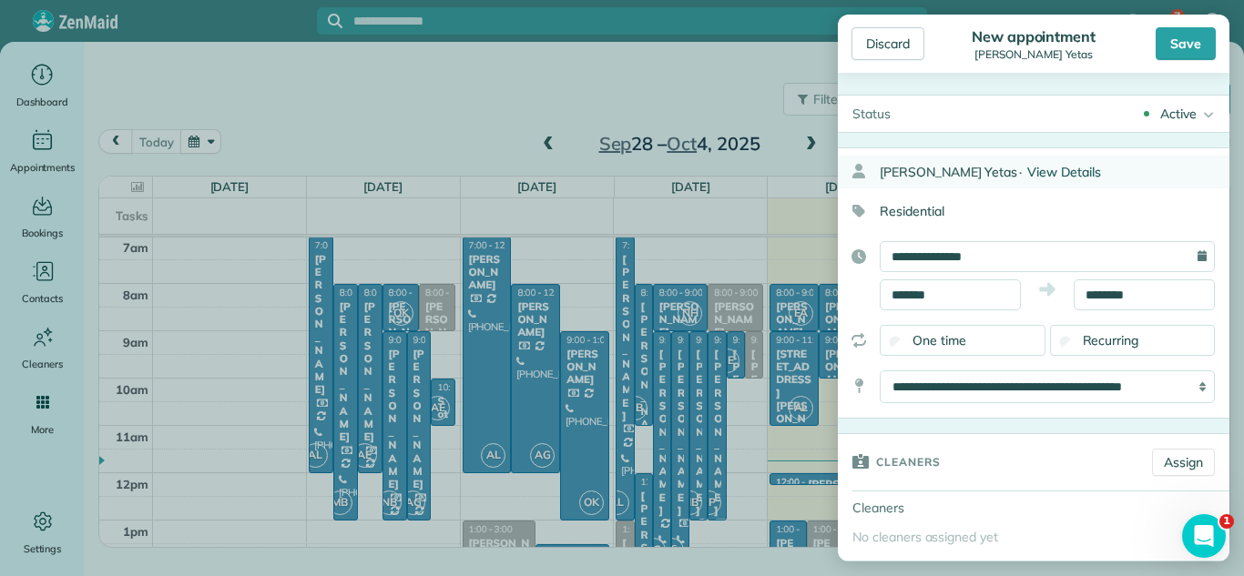
click at [1027, 176] on span "View Details" at bounding box center [1064, 172] width 74 height 16
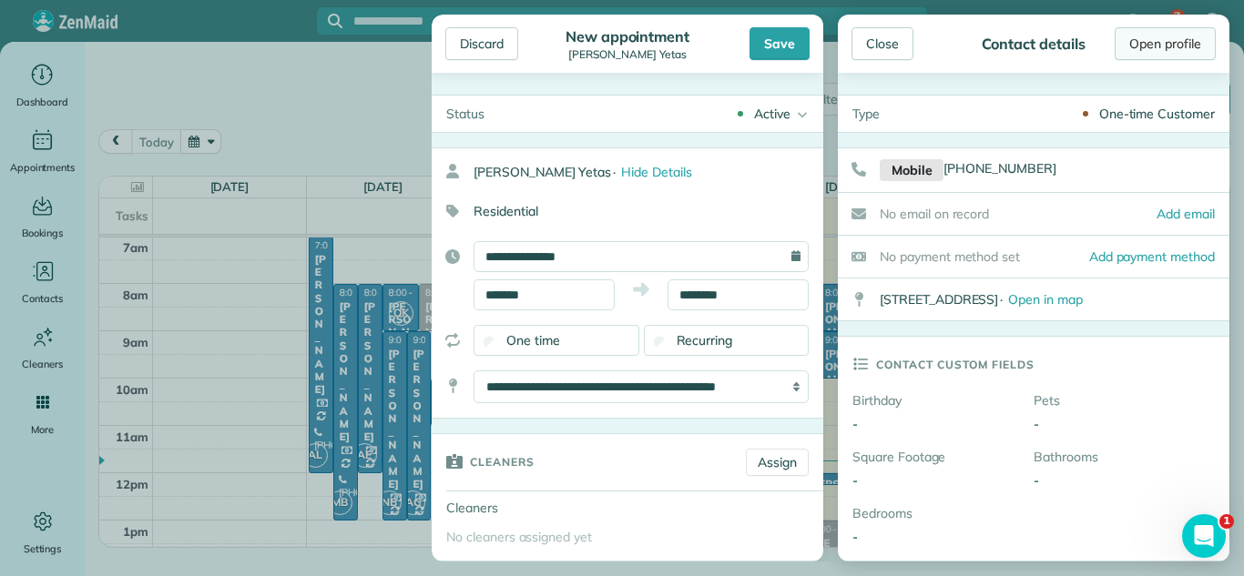
click at [1135, 48] on link "Open profile" at bounding box center [1165, 43] width 101 height 33
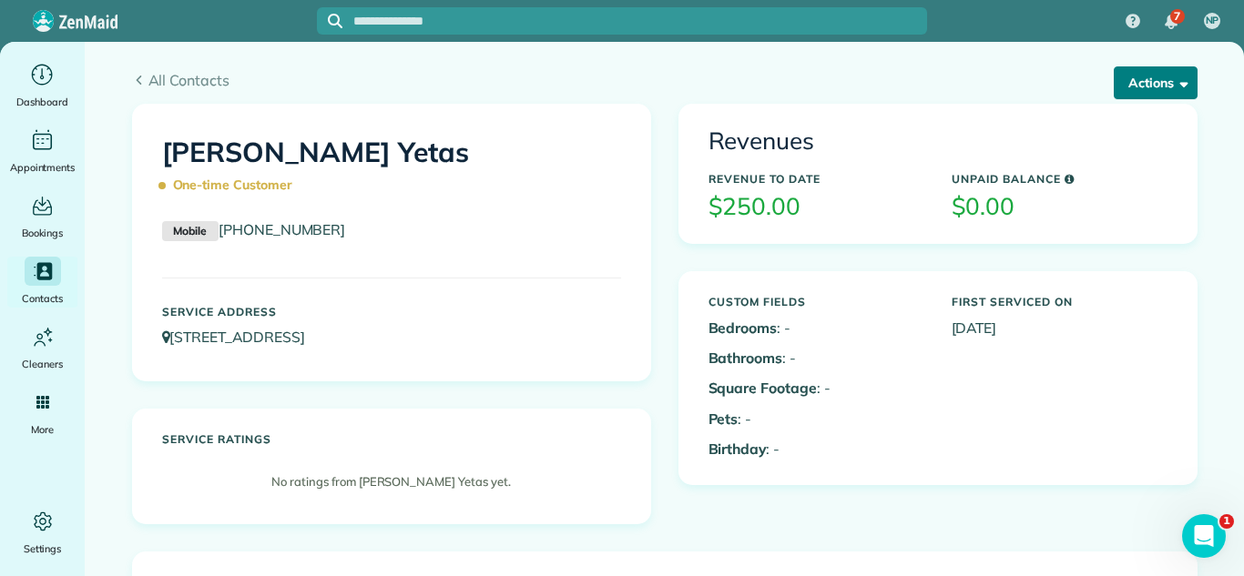
click at [1145, 84] on button "Actions" at bounding box center [1156, 82] width 84 height 33
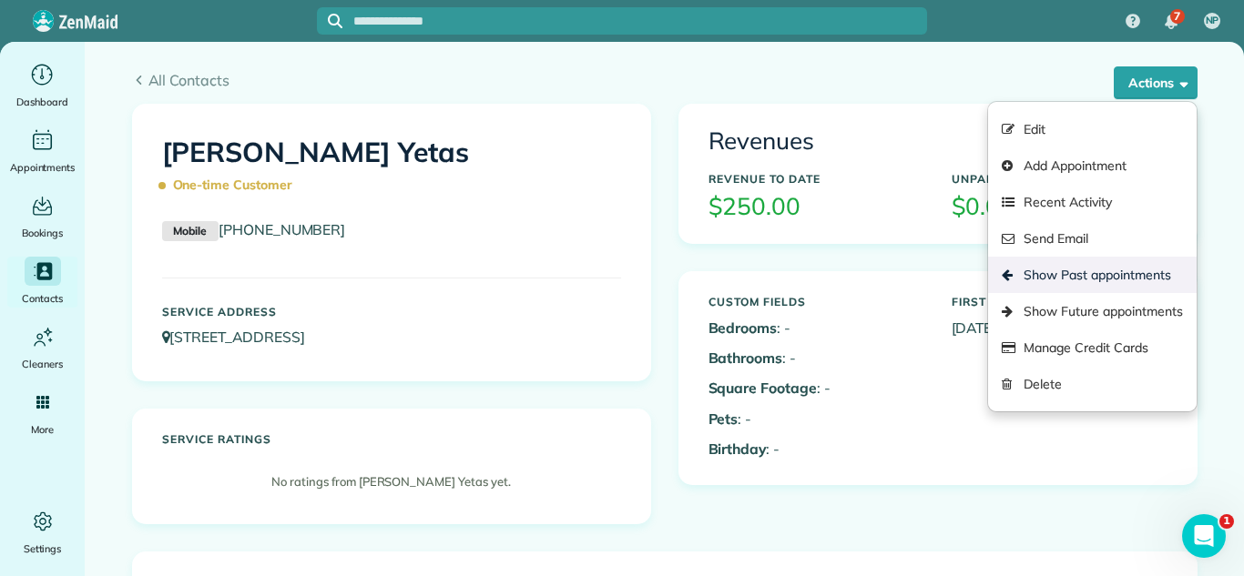
click at [1103, 283] on link "Show Past appointments" at bounding box center [1092, 275] width 208 height 36
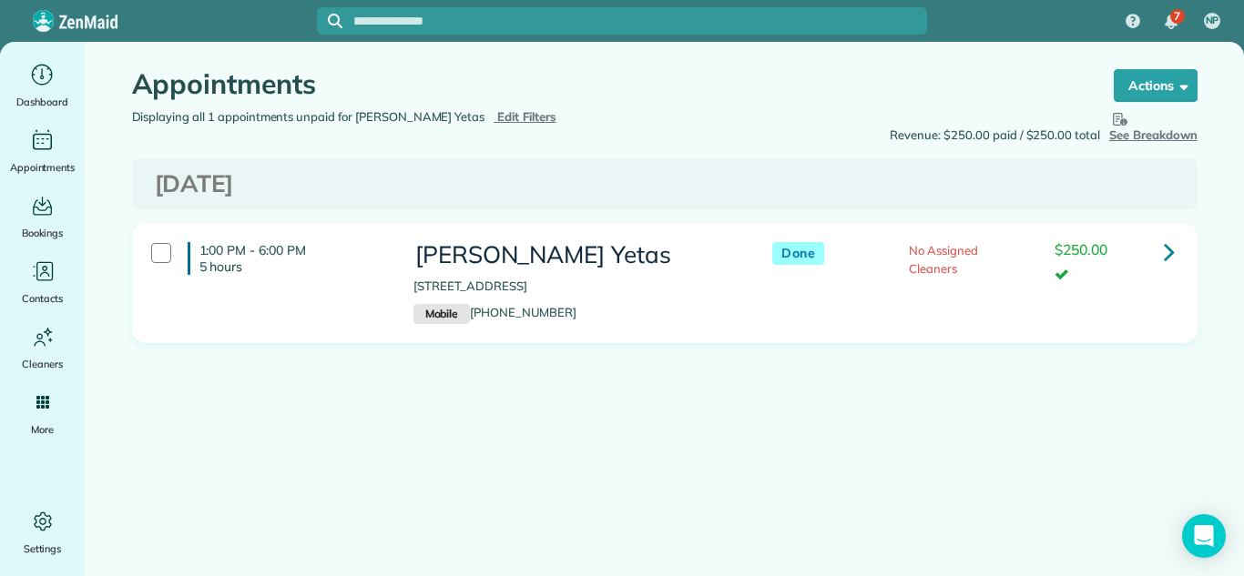
click at [729, 284] on div "[PERSON_NAME] Yetas [STREET_ADDRESS] Mobile [PHONE_NUMBER]" at bounding box center [575, 283] width 350 height 100
click at [1173, 241] on icon at bounding box center [1169, 252] width 11 height 32
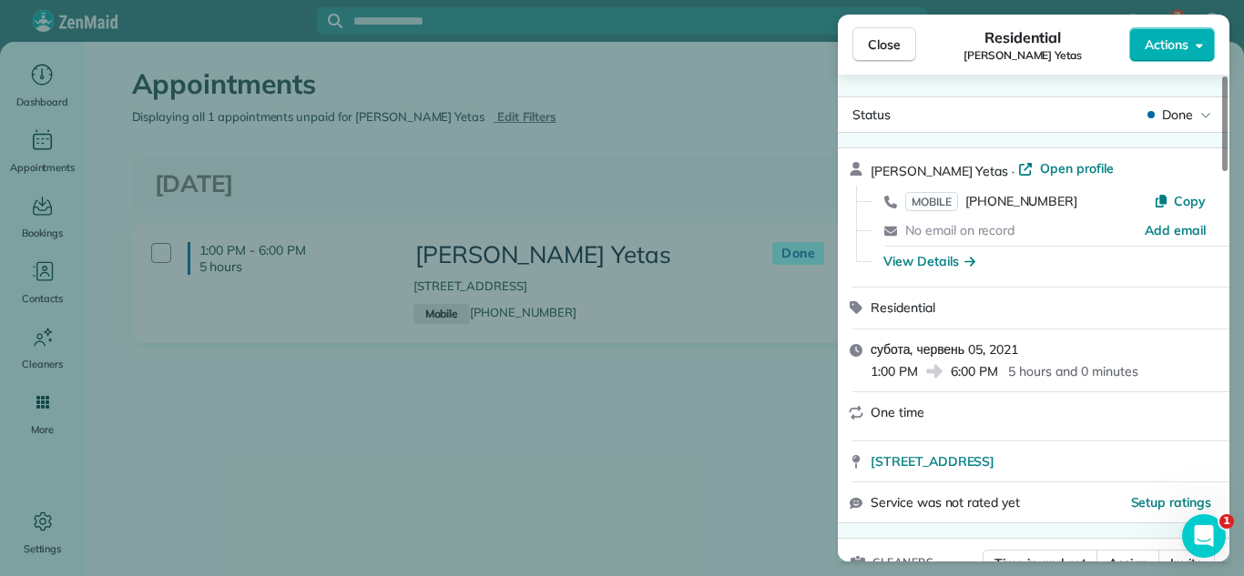
click at [844, 484] on div "Service was not rated yet Setup ratings" at bounding box center [1034, 503] width 392 height 41
